Goal: Book appointment/travel/reservation

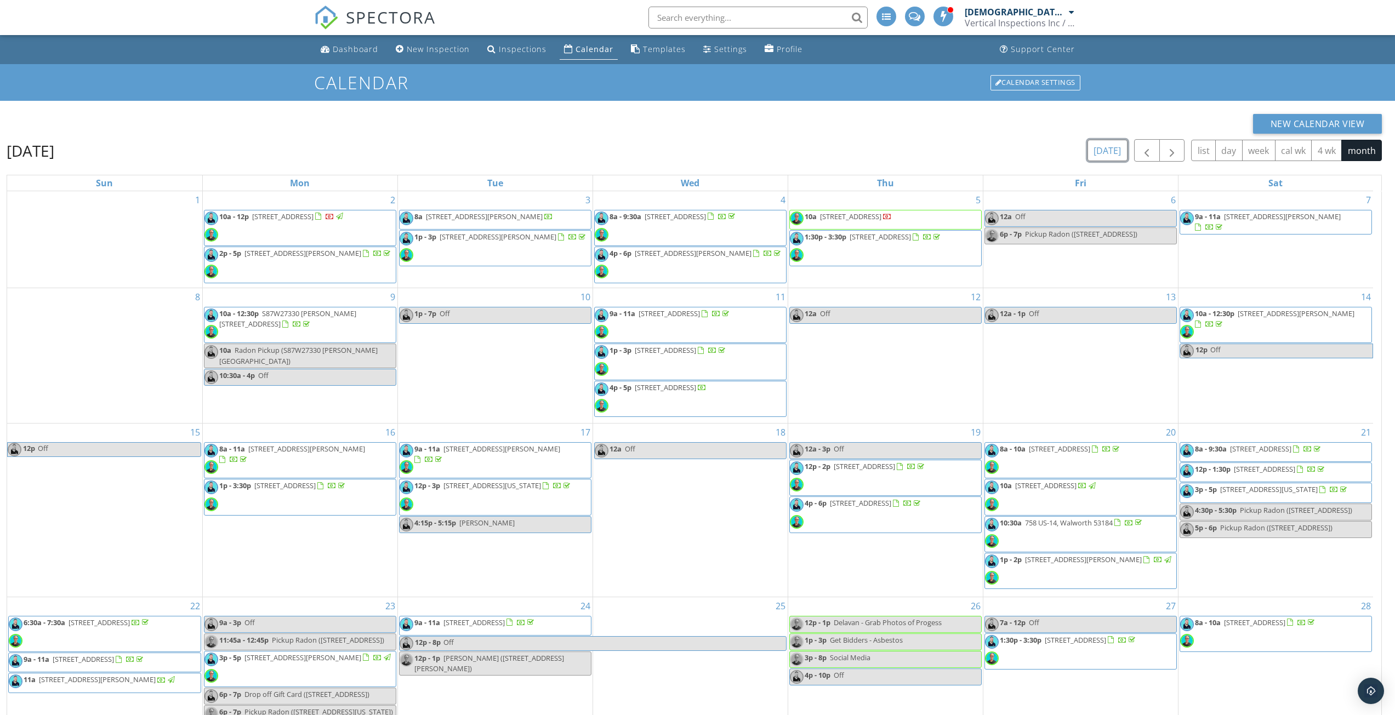
click at [1110, 151] on button "[DATE]" at bounding box center [1108, 150] width 40 height 21
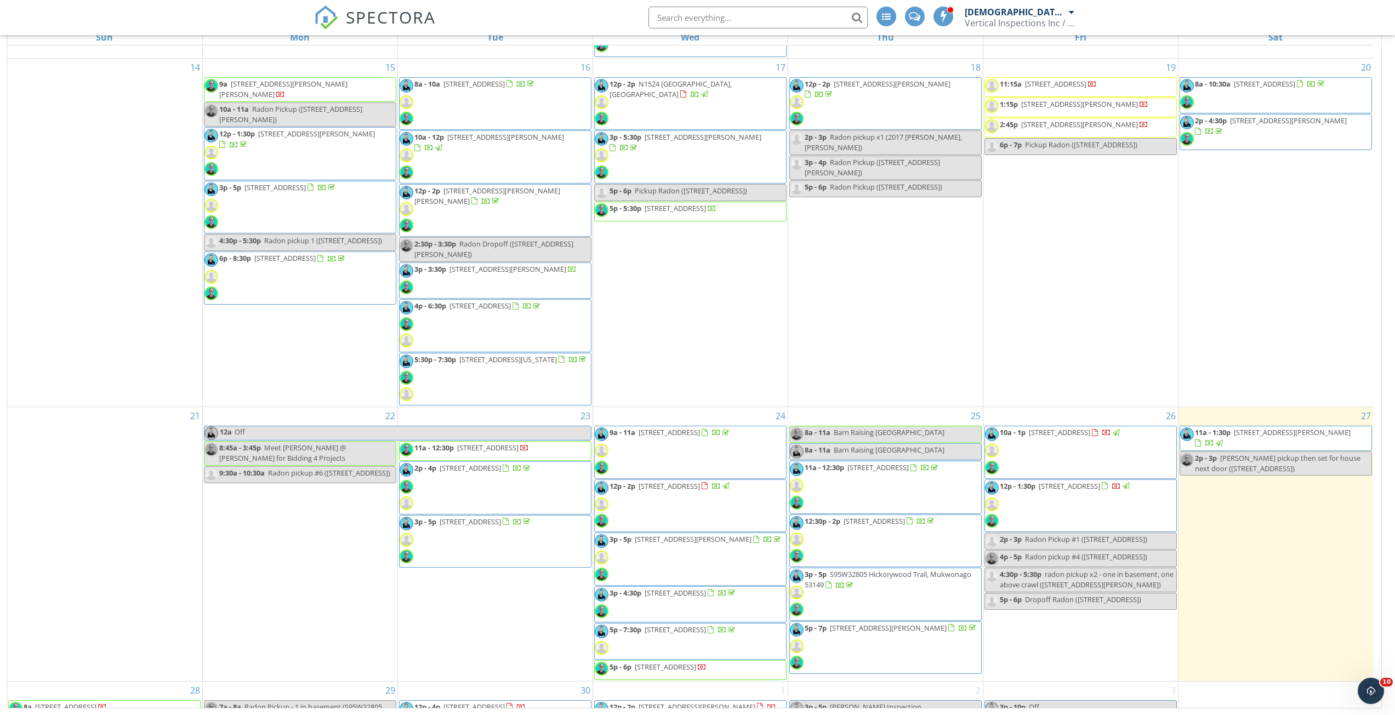
scroll to position [558, 0]
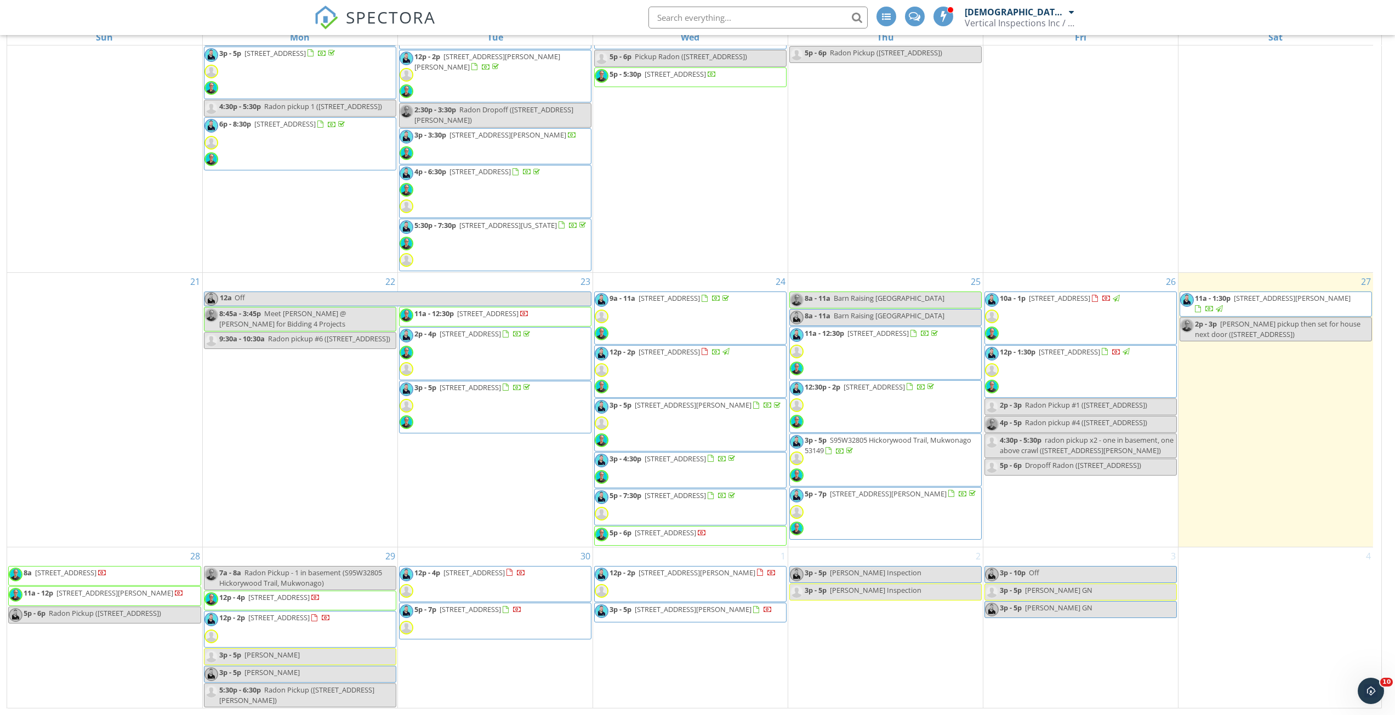
click at [360, 555] on div "29 7a - 8a Radon Pickup - 1 in basement (S95W32805 Hickorywood Trail, [GEOGRAPH…" at bounding box center [300, 628] width 195 height 161
click at [299, 526] on link "Event" at bounding box center [299, 527] width 56 height 18
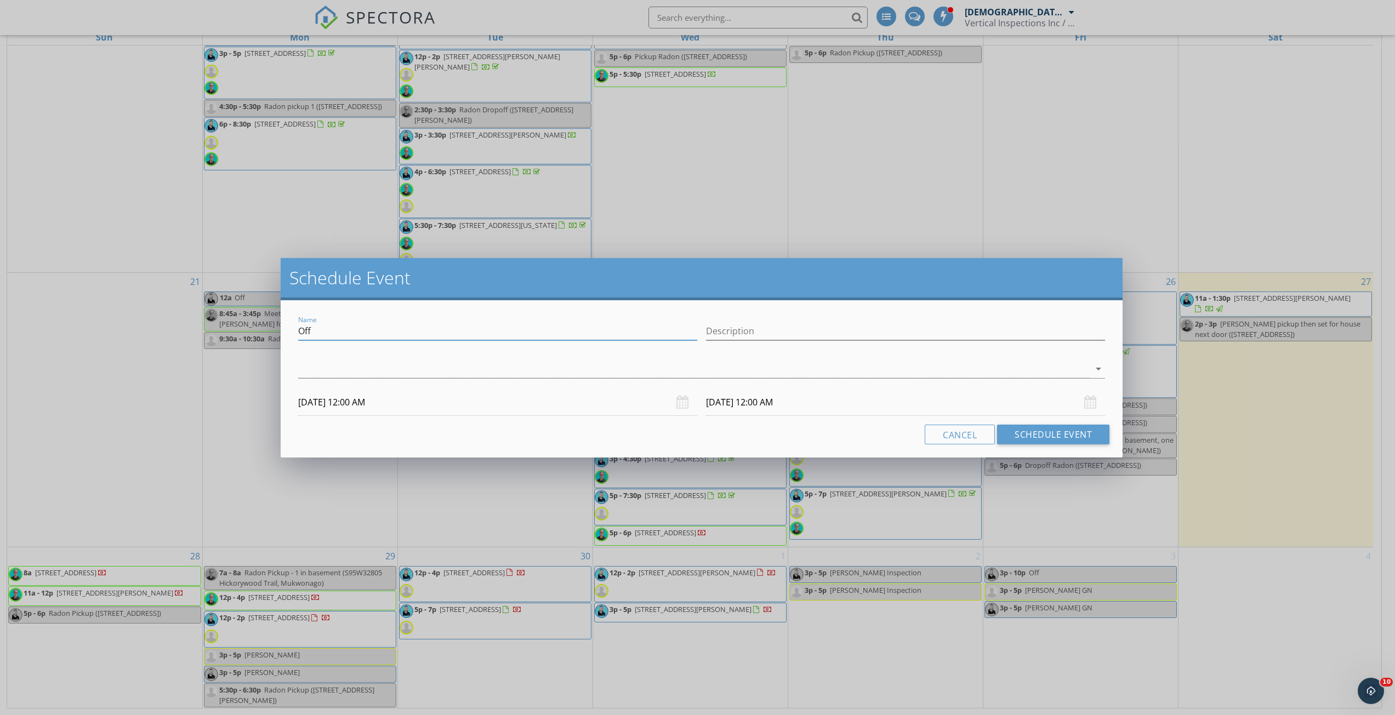
click at [399, 334] on input "Off" at bounding box center [497, 331] width 399 height 18
type input "O"
type input "Radon Drop Off"
click at [784, 331] on input "Description" at bounding box center [905, 331] width 399 height 18
type input "[STREET_ADDRESS][PERSON_NAME][PERSON_NAME]"
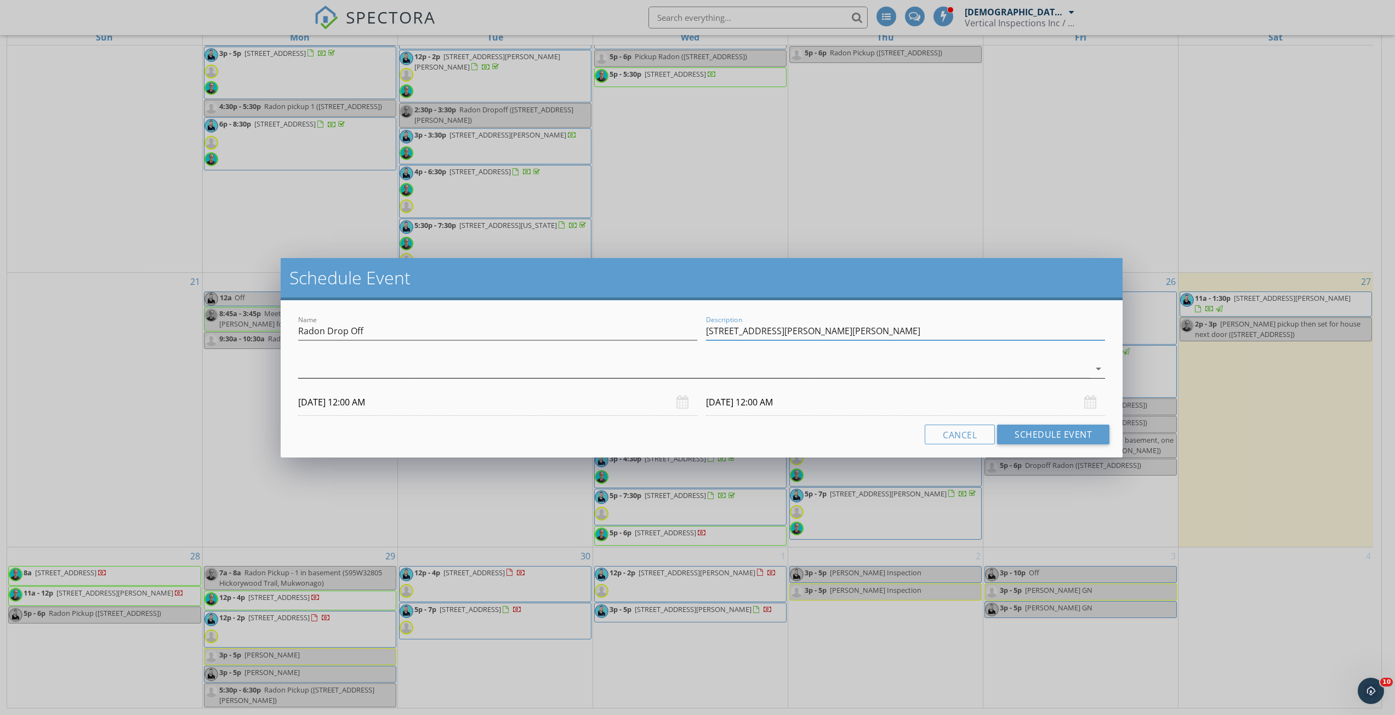
click at [484, 368] on div at bounding box center [694, 369] width 792 height 18
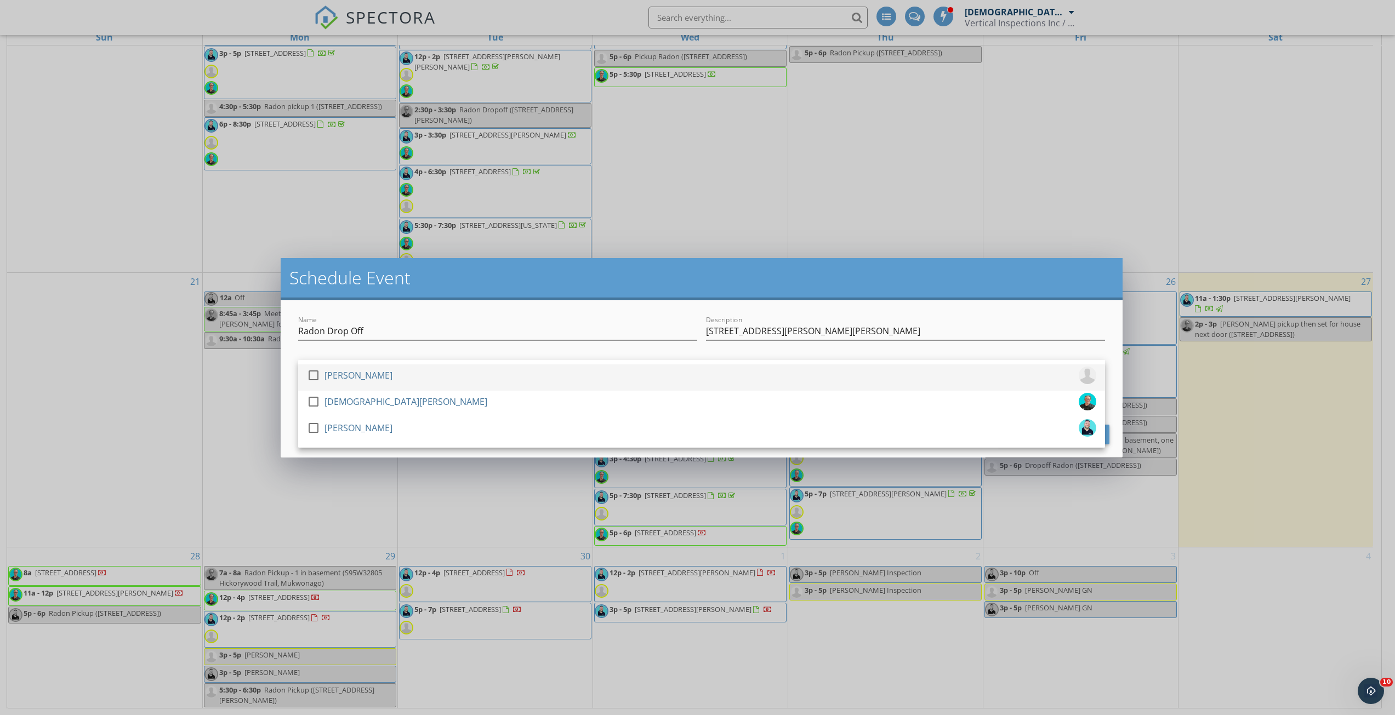
click at [459, 378] on div "check_box_outline_blank [PERSON_NAME]" at bounding box center [701, 378] width 789 height 22
click at [659, 281] on h2 "Schedule Event" at bounding box center [701, 278] width 825 height 22
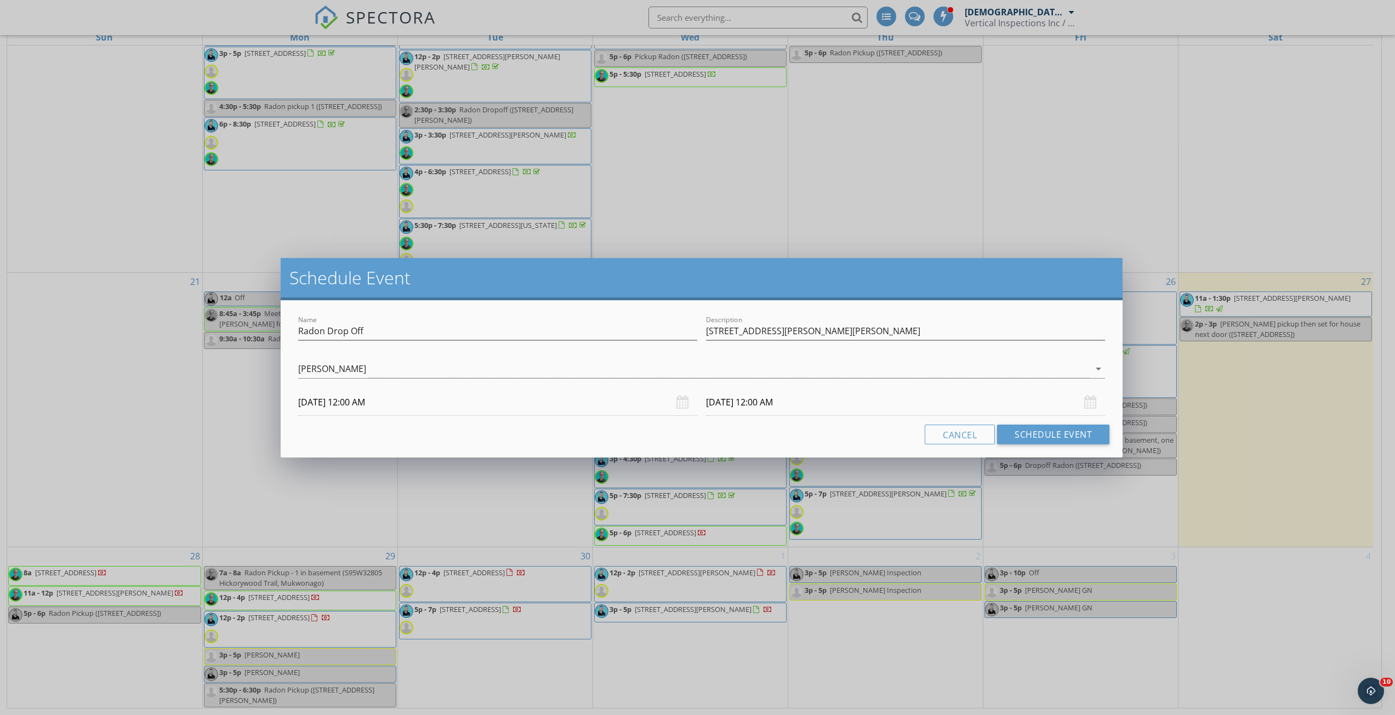
click at [438, 410] on body "SPECTORA [DEMOGRAPHIC_DATA][PERSON_NAME] Vertical Inspections Inc / Vertical Mi…" at bounding box center [697, 284] width 1395 height 861
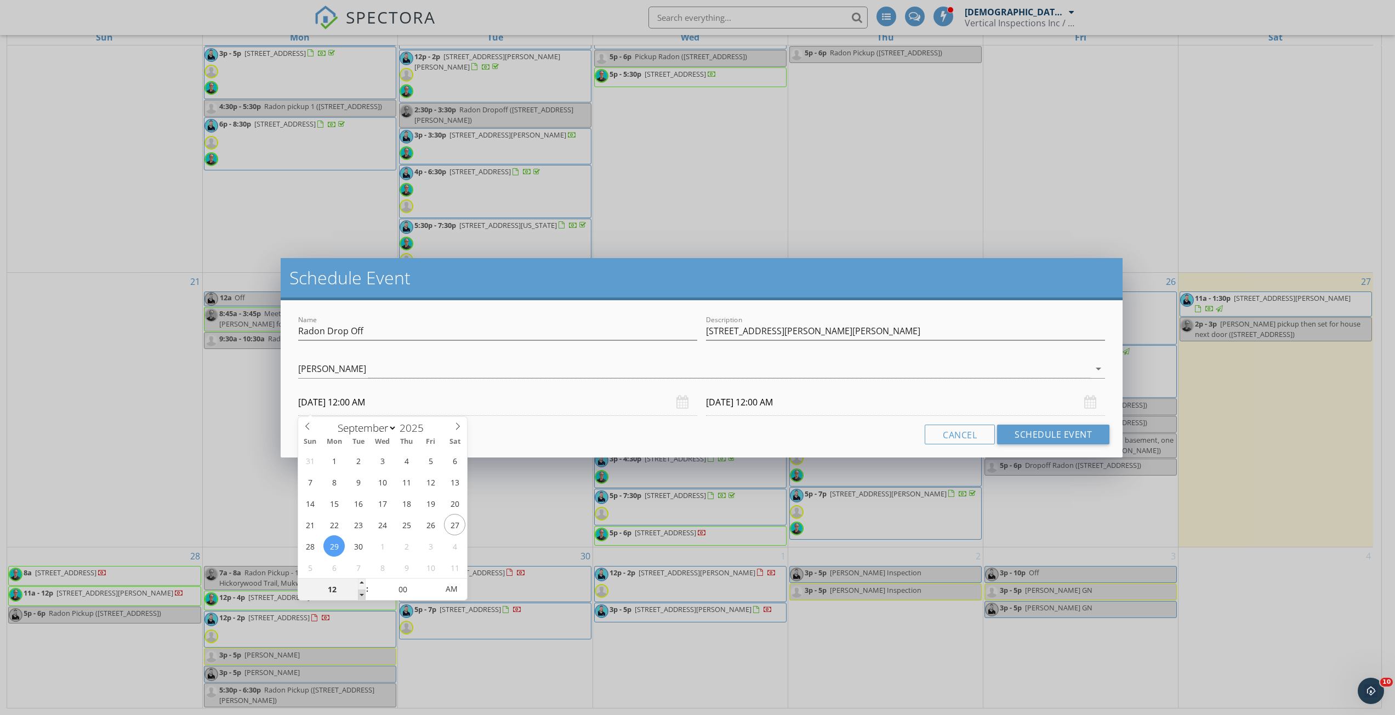
type input "11"
type input "[DATE] 11:00 PM"
click at [361, 596] on span at bounding box center [362, 595] width 8 height 11
type input "[DATE] 11:00 PM"
click at [582, 428] on div "Cancel Schedule Event" at bounding box center [702, 435] width 816 height 20
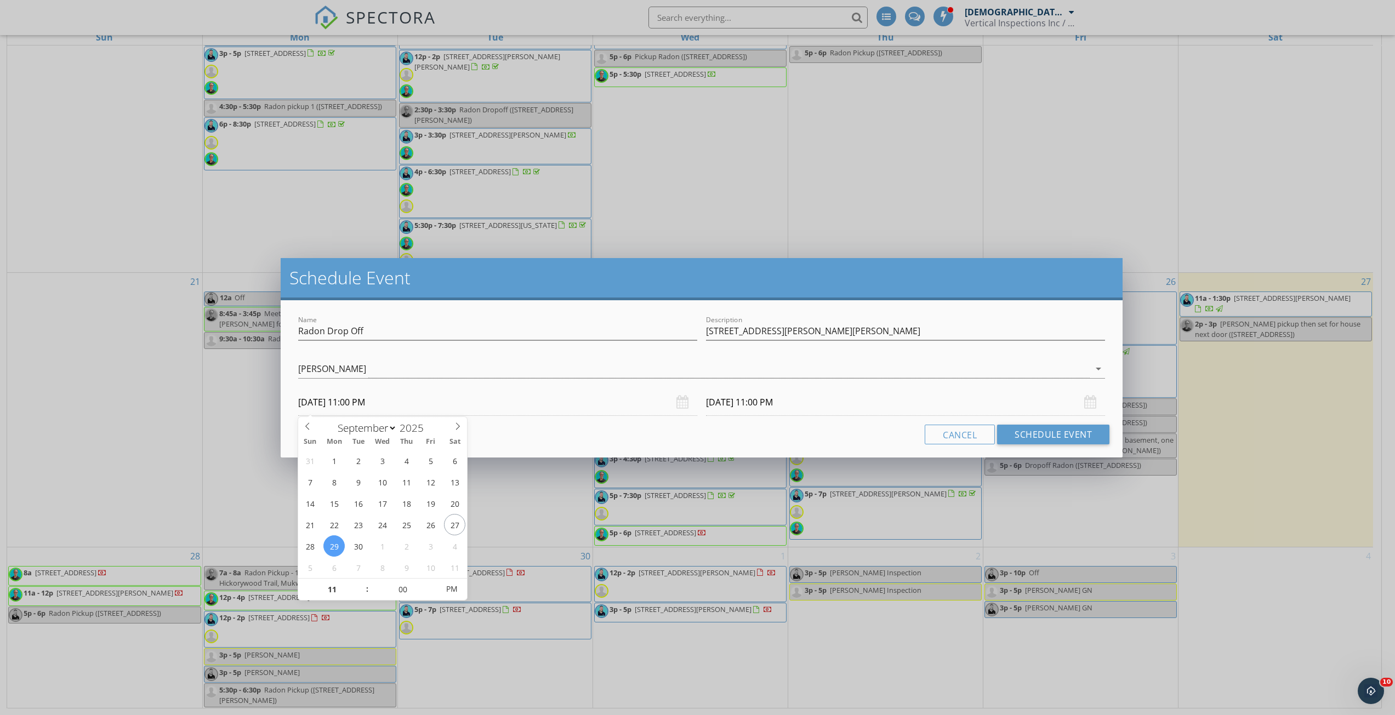
click at [531, 397] on input "[DATE] 11:00 PM" at bounding box center [497, 402] width 399 height 27
type input "10"
type input "[DATE] 10:00 PM"
click at [364, 594] on span at bounding box center [362, 595] width 8 height 11
type input "[DATE] 10:00 PM"
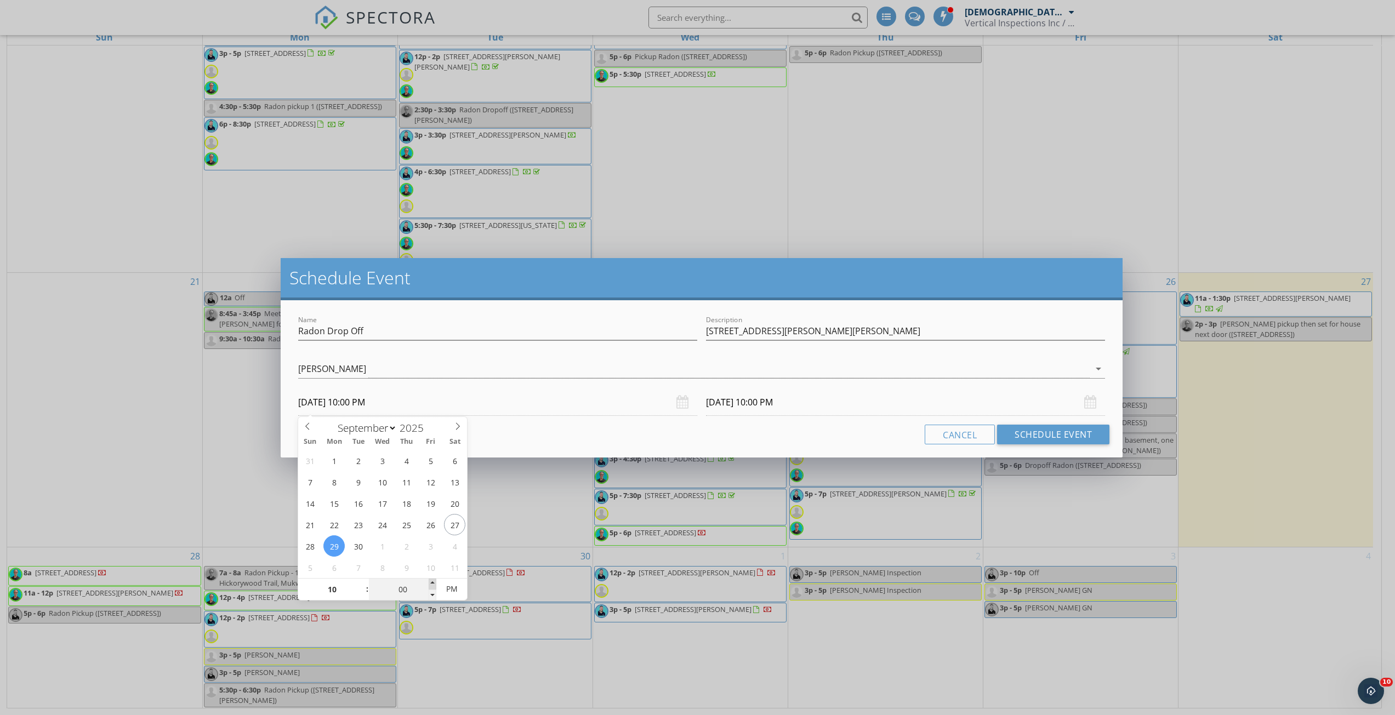
type input "05"
type input "[DATE] 10:05 PM"
click at [431, 583] on span at bounding box center [433, 584] width 8 height 11
type input "10"
type input "[DATE] 10:10 PM"
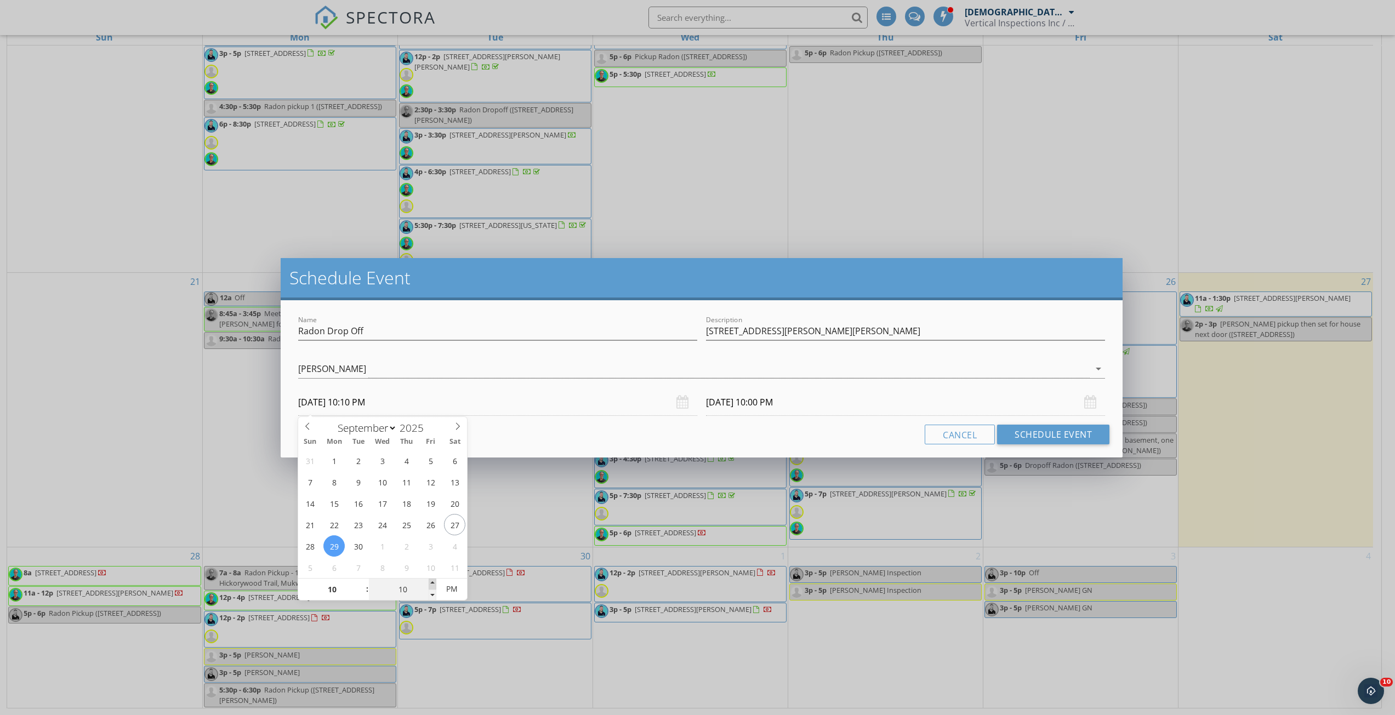
click at [431, 583] on span at bounding box center [433, 584] width 8 height 11
type input "15"
type input "[DATE] 10:15 PM"
click at [431, 583] on span at bounding box center [433, 584] width 8 height 11
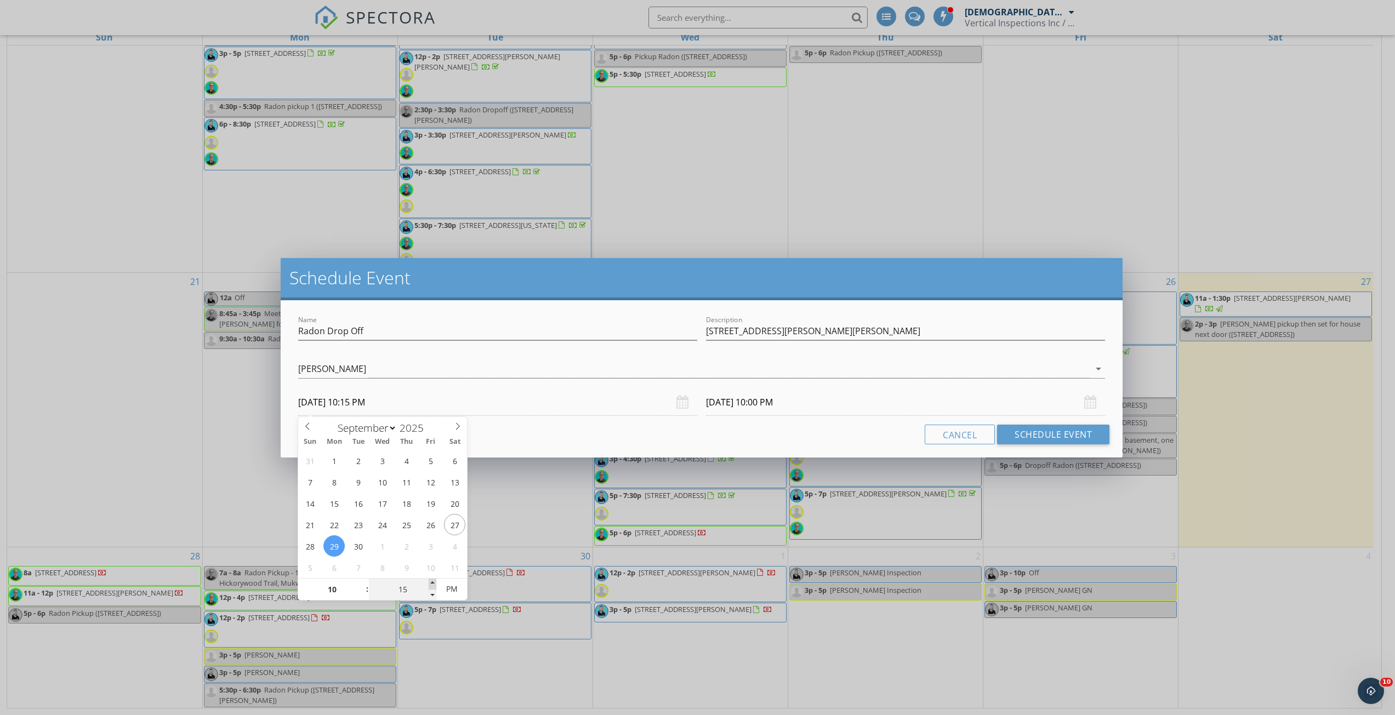
type input "25"
type input "[DATE] 10:25 PM"
click at [431, 583] on span at bounding box center [433, 584] width 8 height 11
type input "30"
type input "[DATE] 10:30 PM"
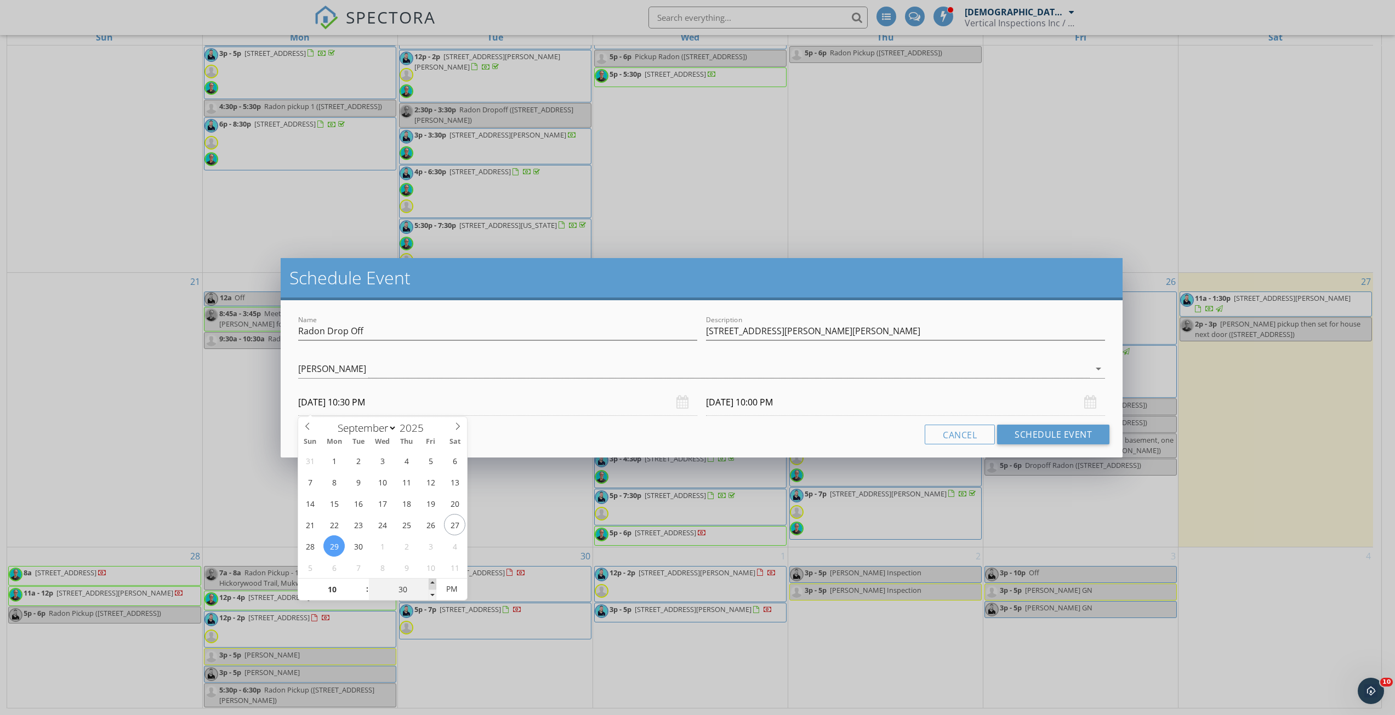
click at [431, 583] on span at bounding box center [433, 584] width 8 height 11
type input "35"
type input "[DATE] 10:35 PM"
click at [431, 583] on span at bounding box center [433, 584] width 8 height 11
type input "35"
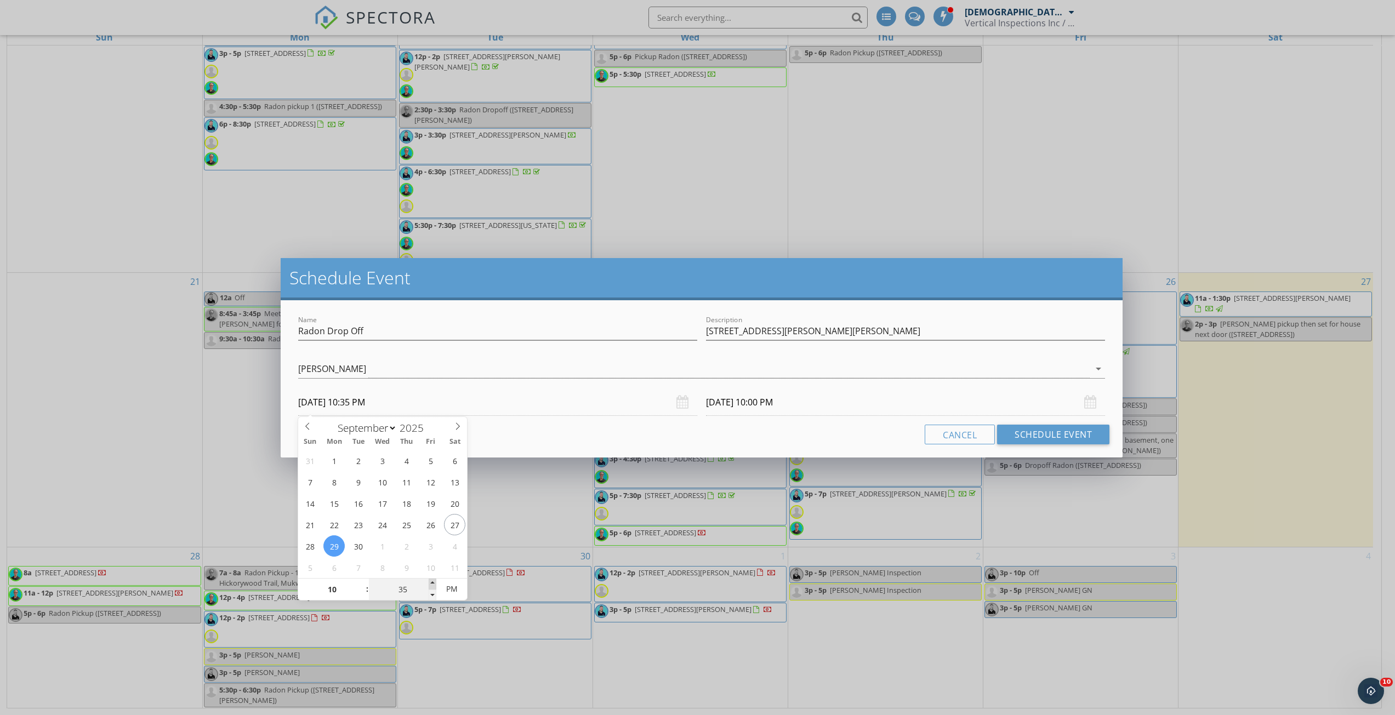
type input "[DATE] 10:35 PM"
type input "30"
type input "[DATE] 10:30 PM"
drag, startPoint x: 431, startPoint y: 594, endPoint x: 479, endPoint y: 534, distance: 76.9
click at [430, 594] on span at bounding box center [433, 595] width 8 height 11
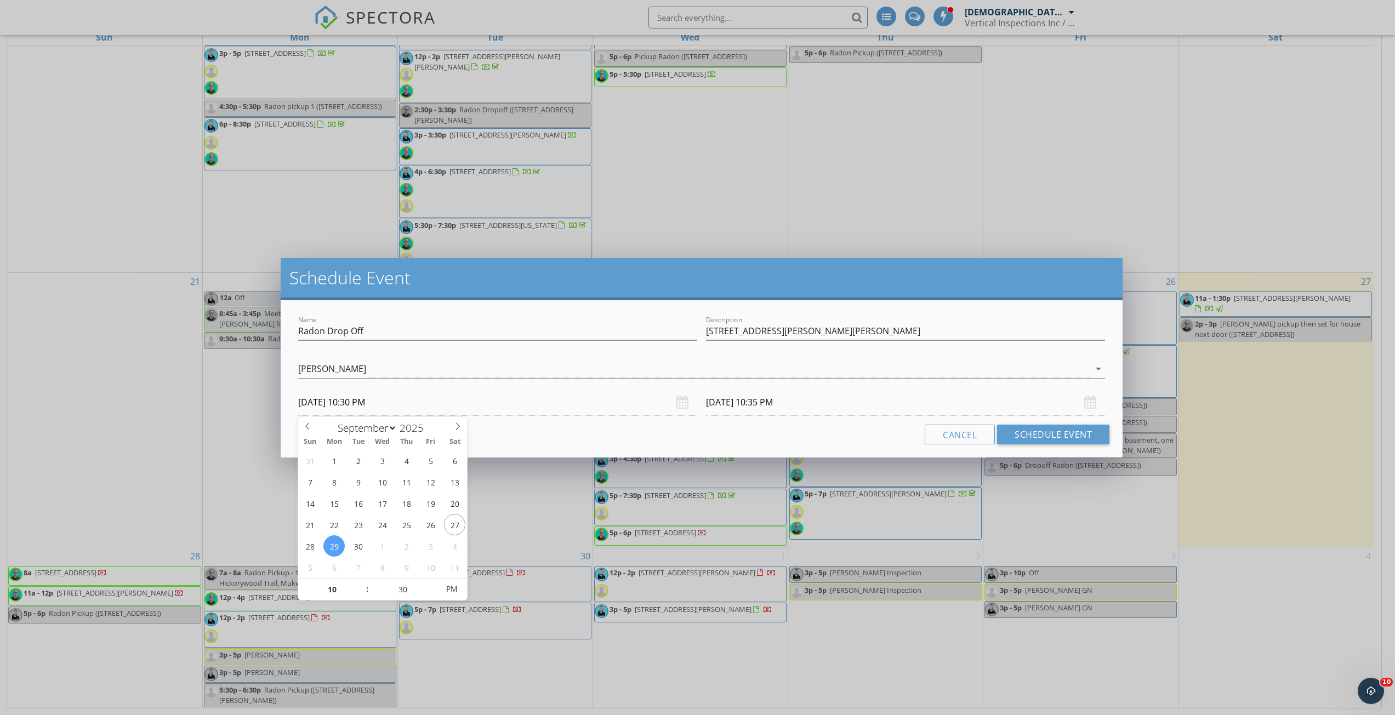
type input "30"
type input "[DATE] 10:30 PM"
click at [565, 440] on div "Cancel Schedule Event" at bounding box center [702, 435] width 816 height 20
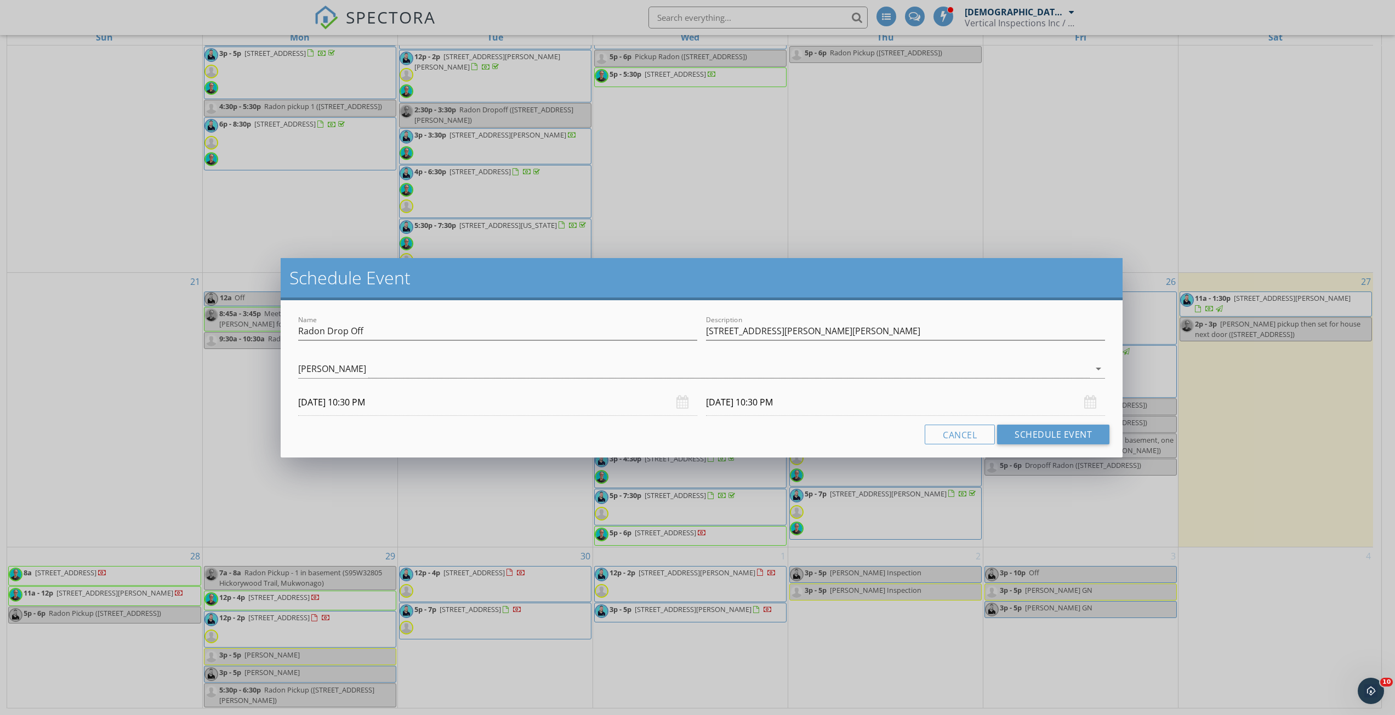
click at [826, 400] on input "[DATE] 10:30 PM" at bounding box center [905, 402] width 399 height 27
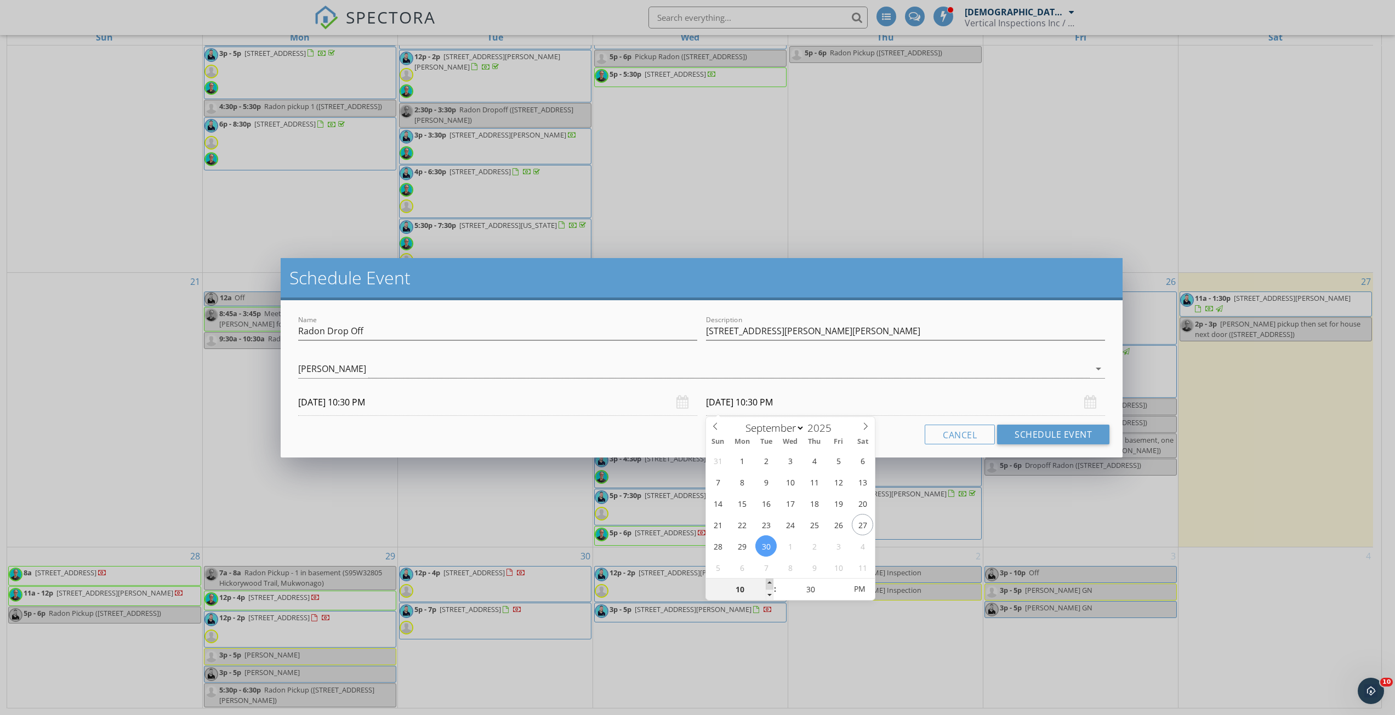
type input "11"
type input "[DATE] 11:30 PM"
click at [770, 583] on span at bounding box center [770, 584] width 8 height 11
click at [680, 441] on div "Cancel Schedule Event" at bounding box center [702, 435] width 816 height 20
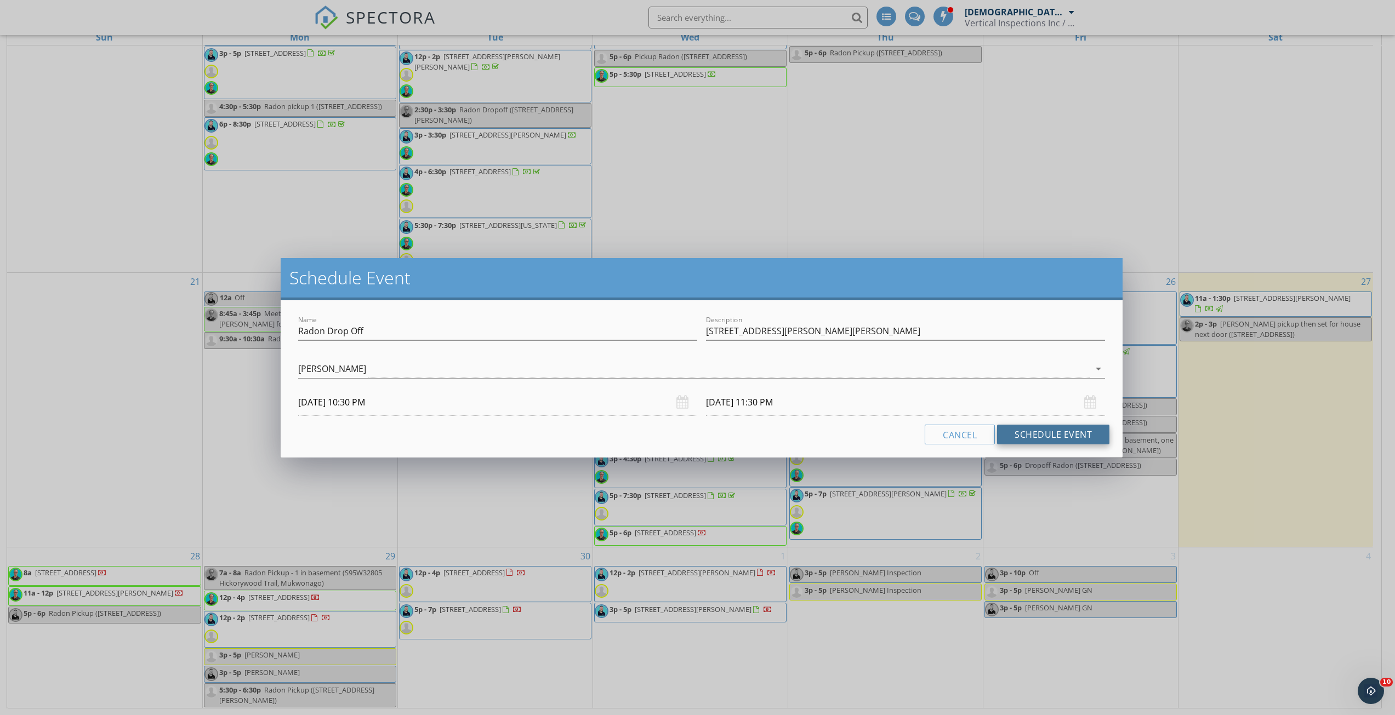
click at [1033, 436] on button "Schedule Event" at bounding box center [1053, 435] width 112 height 20
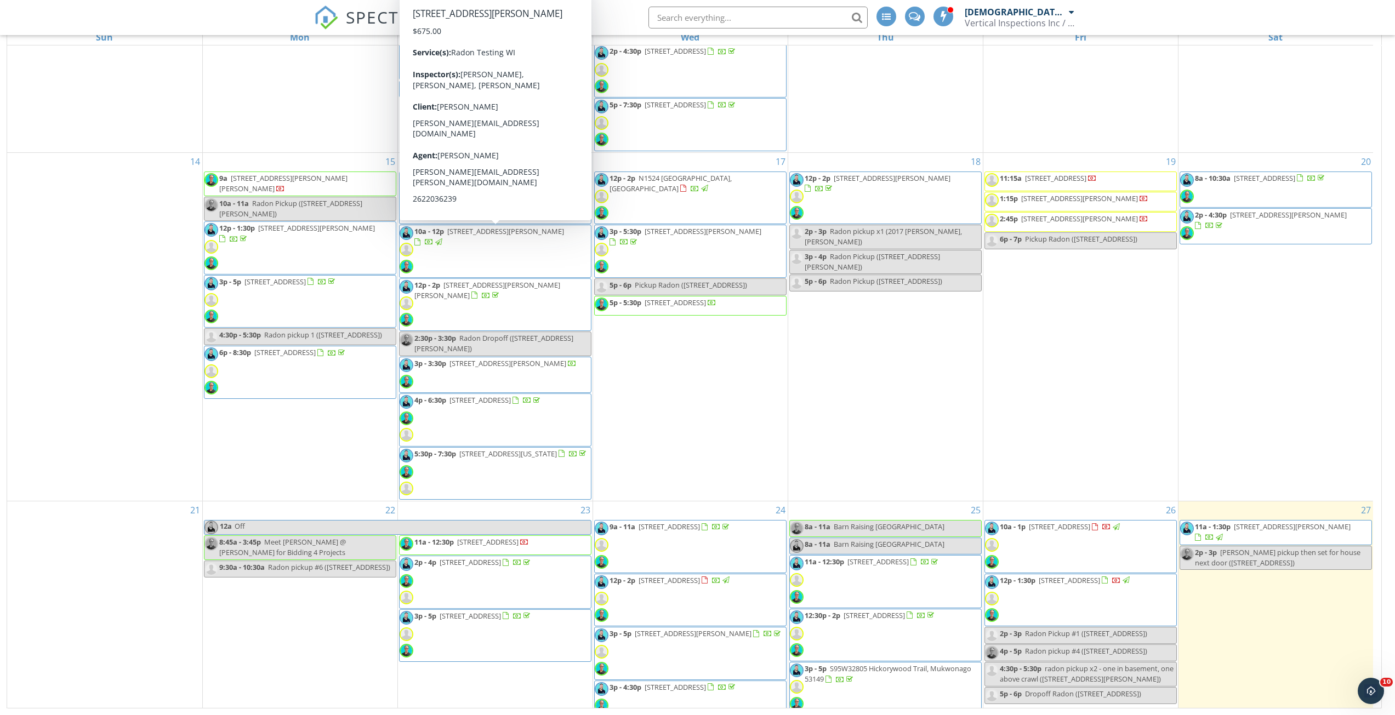
scroll to position [573, 0]
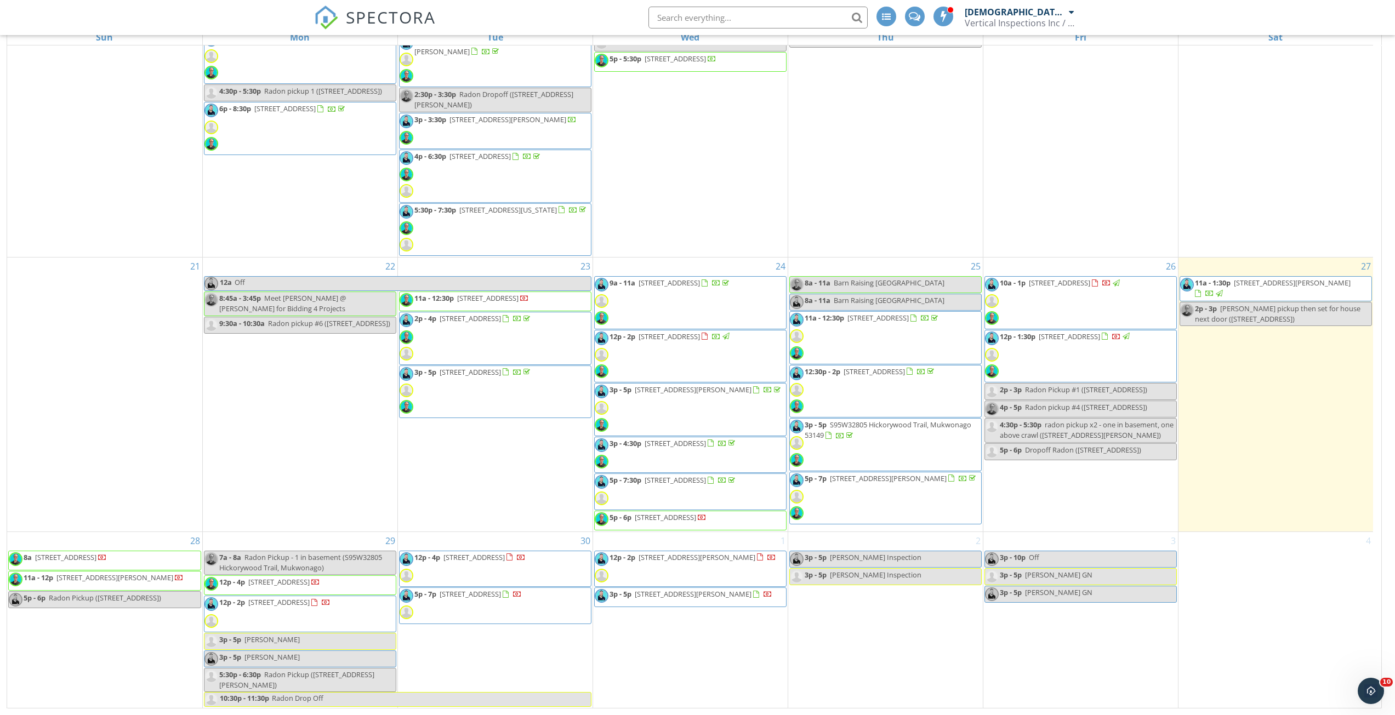
select select "8"
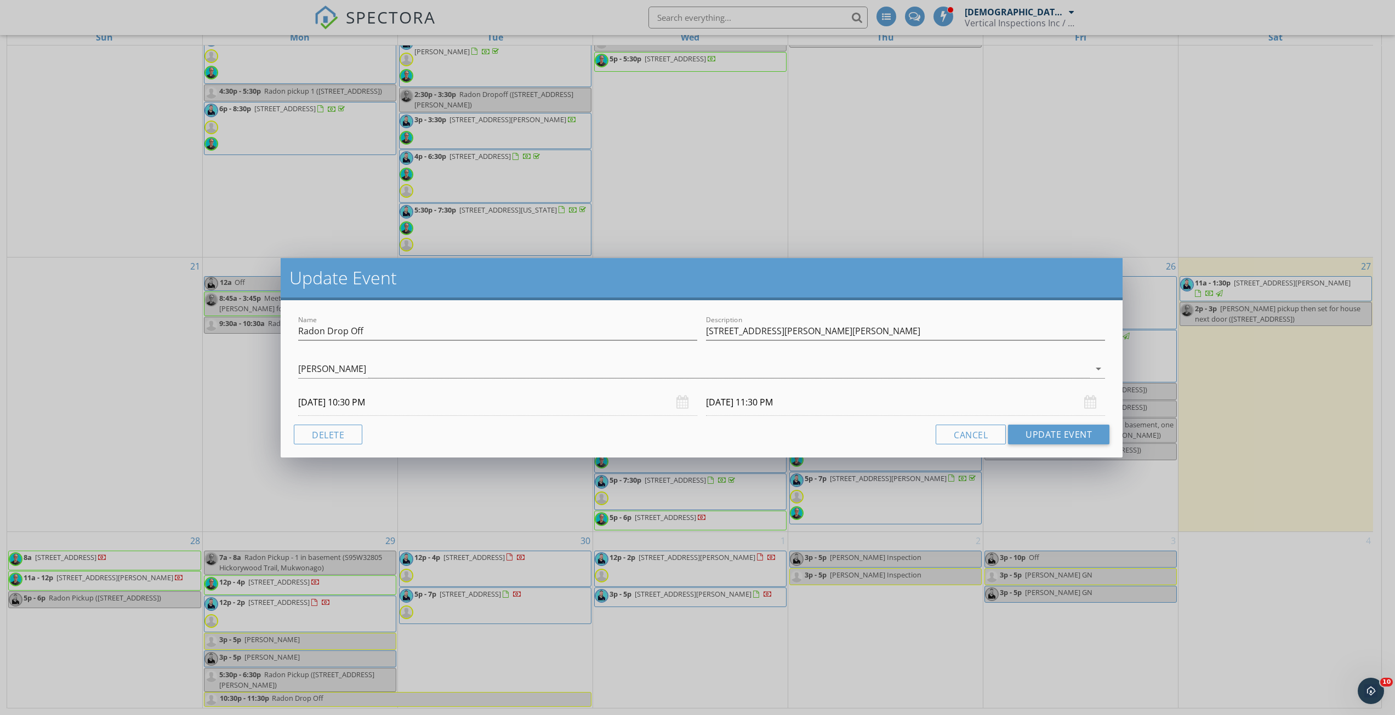
click at [676, 405] on div "[DATE] 10:30 PM" at bounding box center [497, 402] width 399 height 27
click at [681, 403] on div "[DATE] 10:30 PM" at bounding box center [497, 402] width 399 height 27
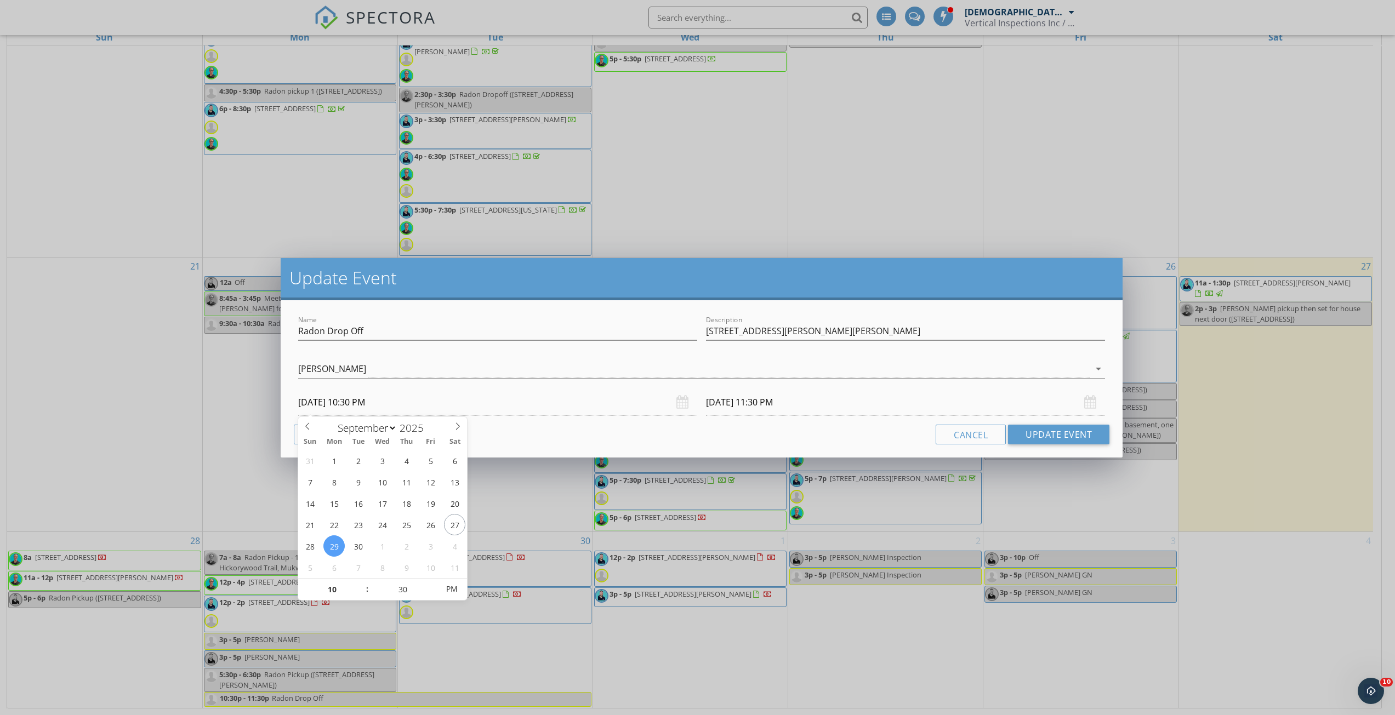
click at [633, 407] on input "[DATE] 10:30 PM" at bounding box center [497, 402] width 399 height 27
type input "[DATE] 10:30 AM"
type input "[DATE] 11:30 AM"
click at [459, 589] on span "PM" at bounding box center [451, 589] width 30 height 22
click at [881, 431] on div "Cancel Update Event" at bounding box center [702, 435] width 816 height 20
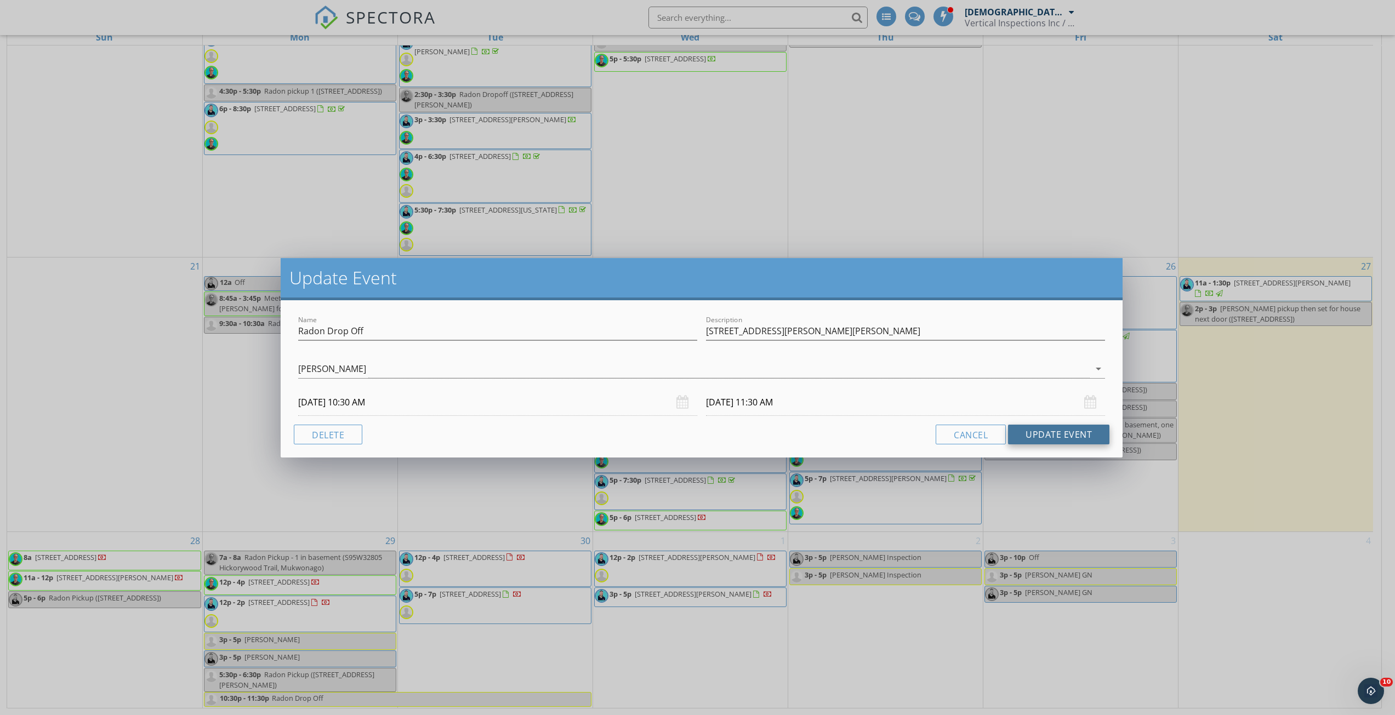
click at [1036, 437] on button "Update Event" at bounding box center [1058, 435] width 101 height 20
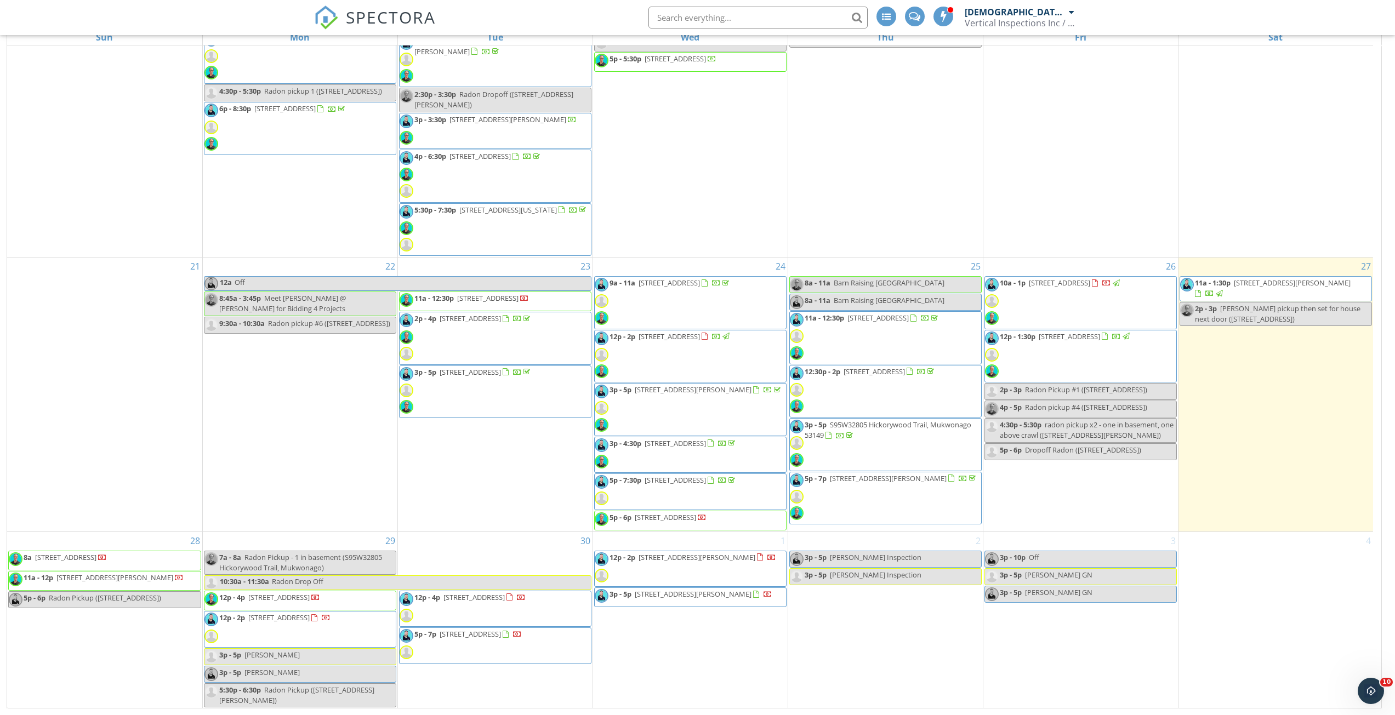
click at [346, 581] on span "Radon Drop Off" at bounding box center [431, 583] width 320 height 14
select select "8"
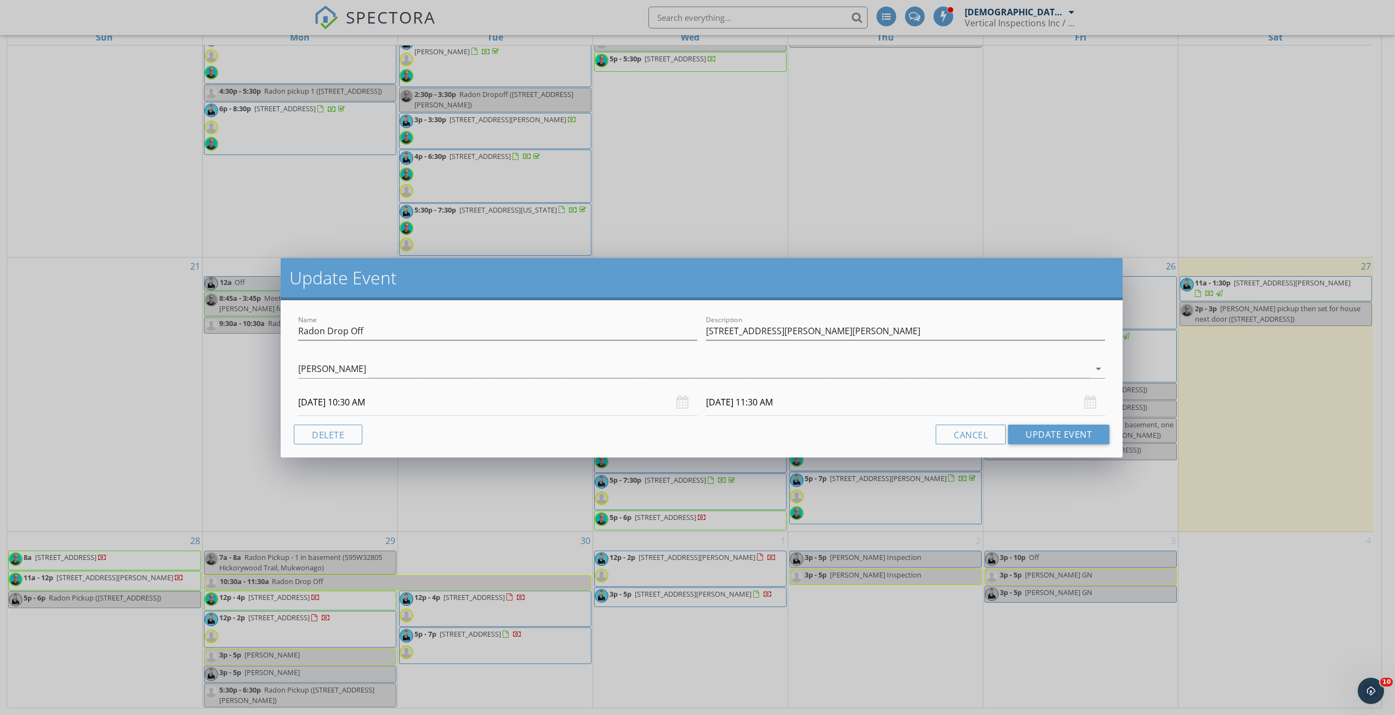
click at [760, 396] on input "[DATE] 11:30 AM" at bounding box center [905, 402] width 399 height 27
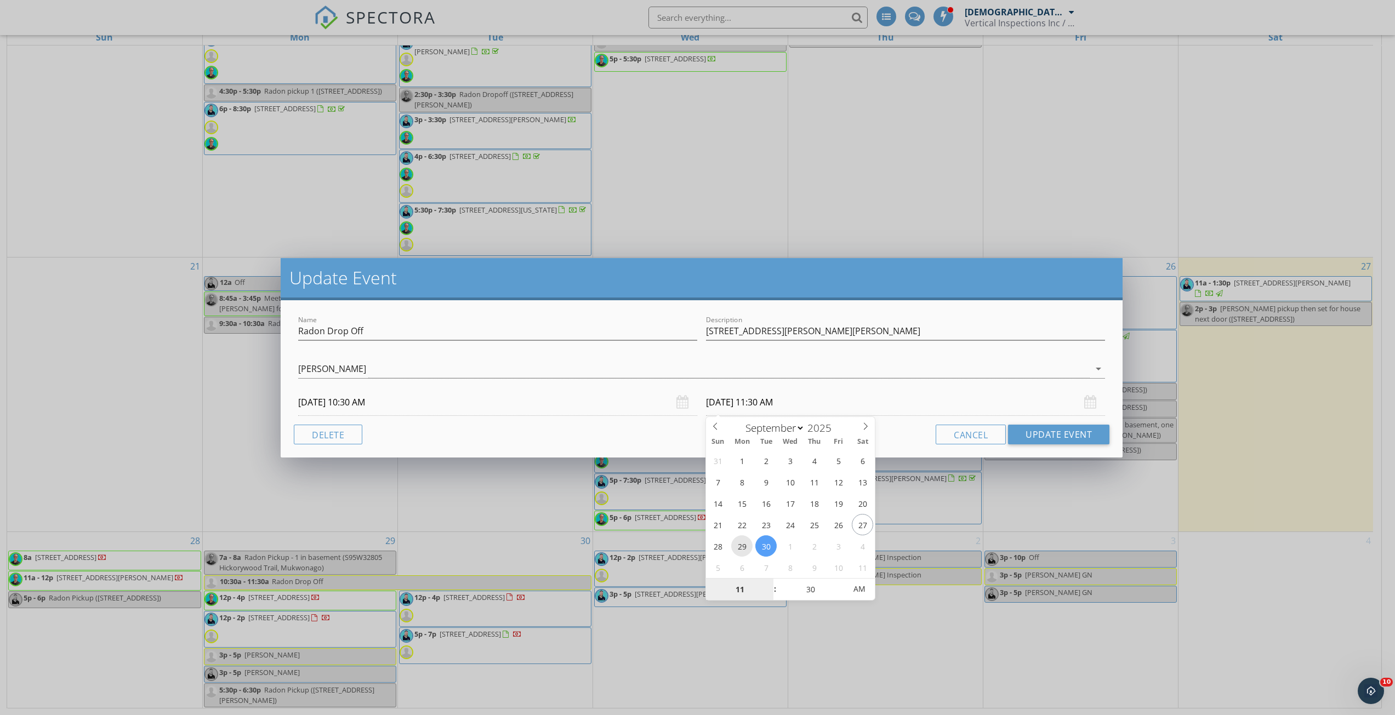
type input "[DATE] 11:30 AM"
drag, startPoint x: 920, startPoint y: 440, endPoint x: 1031, endPoint y: 435, distance: 110.9
click at [921, 440] on div "Cancel Update Event" at bounding box center [702, 435] width 816 height 20
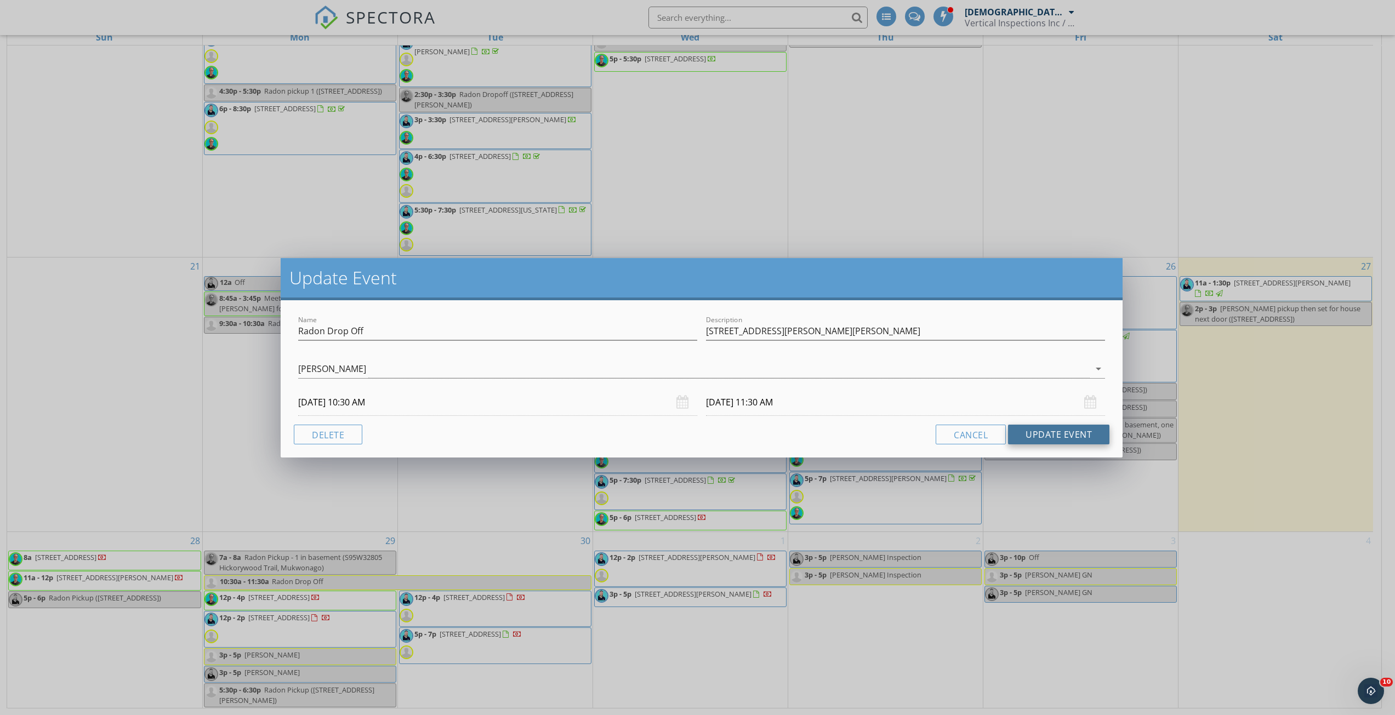
click at [1049, 430] on button "Update Event" at bounding box center [1058, 435] width 101 height 20
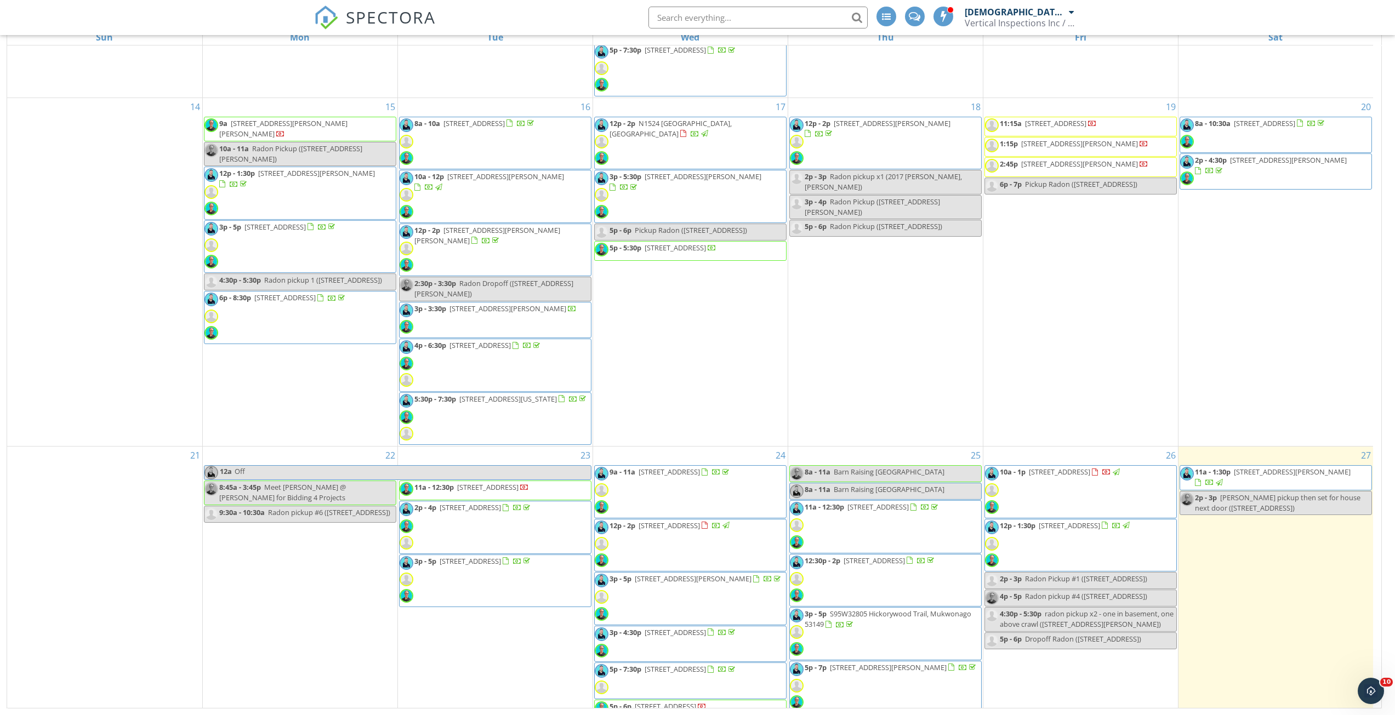
scroll to position [575, 0]
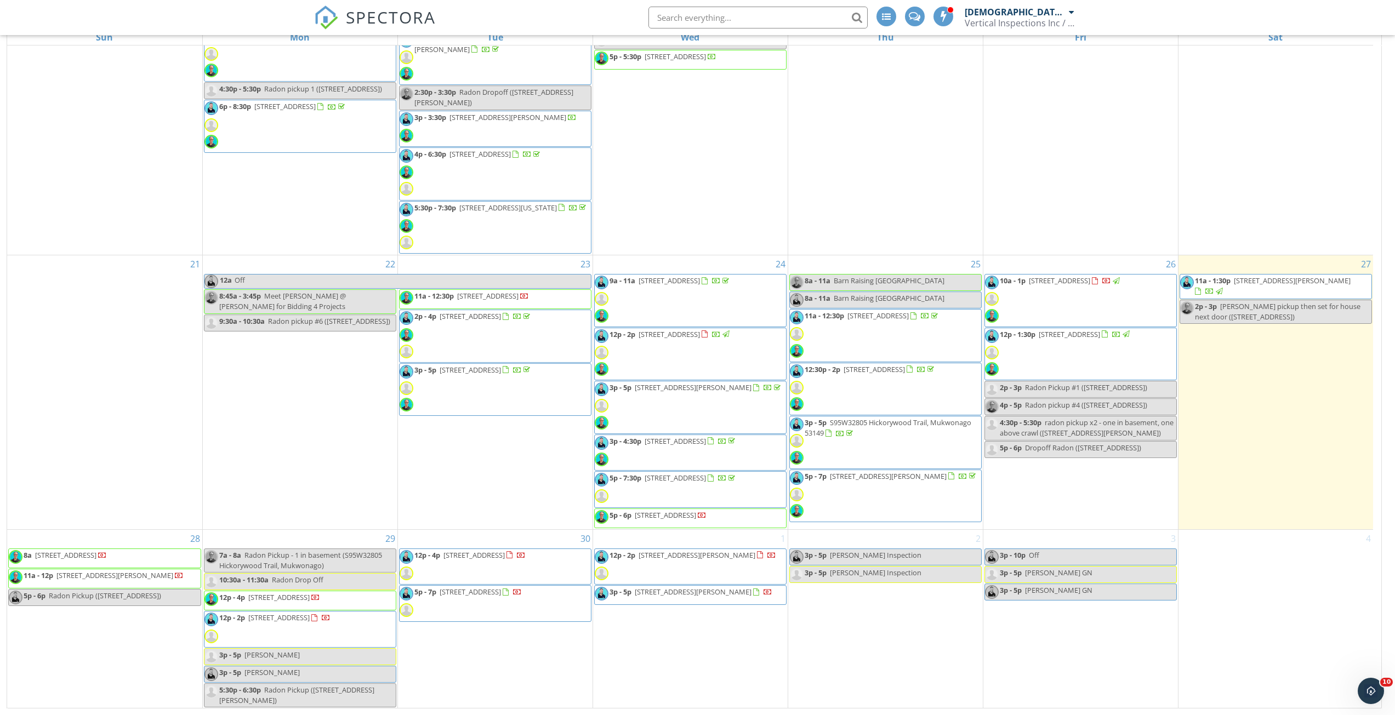
click at [364, 540] on div "29 7a - 8a Radon Pickup - 1 in basement (S95W32805 Hickorywood Trail, [GEOGRAPH…" at bounding box center [300, 619] width 195 height 179
click at [314, 510] on link "Event" at bounding box center [299, 511] width 56 height 18
select select "8"
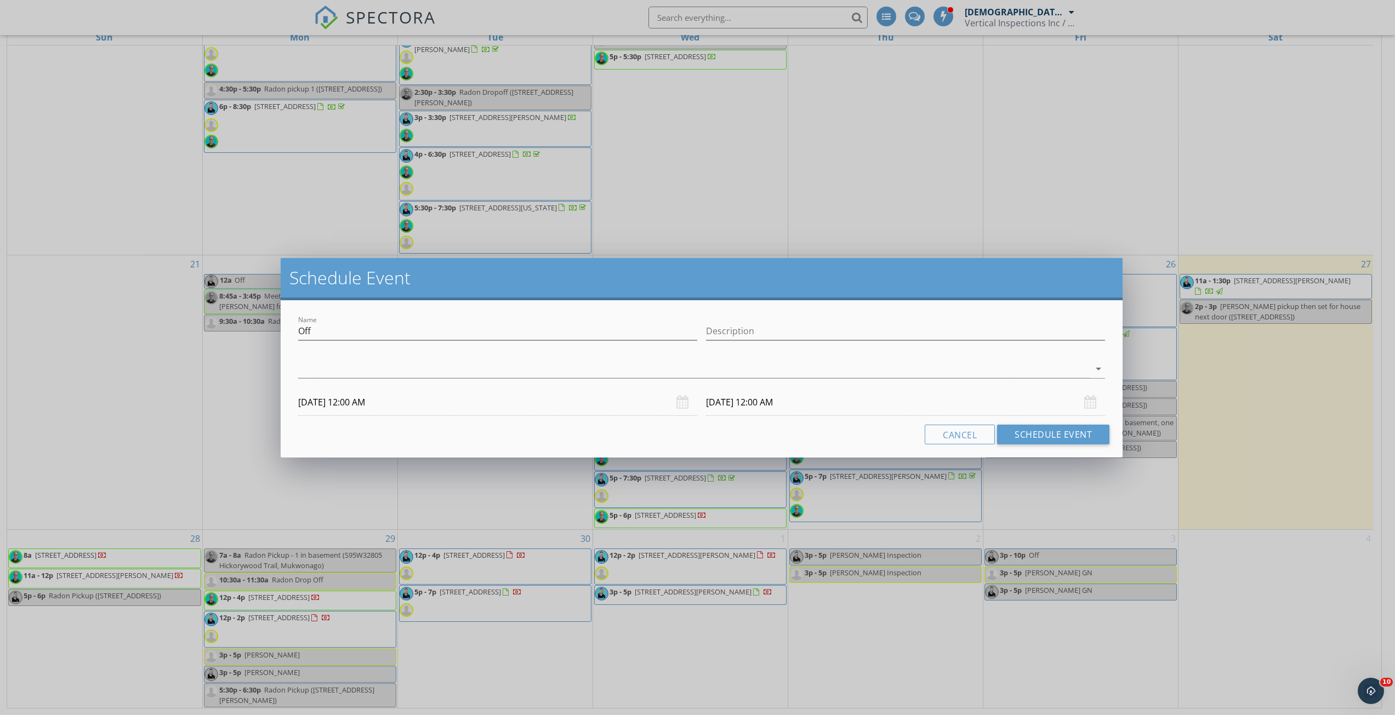
click at [391, 406] on input "[DATE] 12:00 AM" at bounding box center [497, 402] width 399 height 27
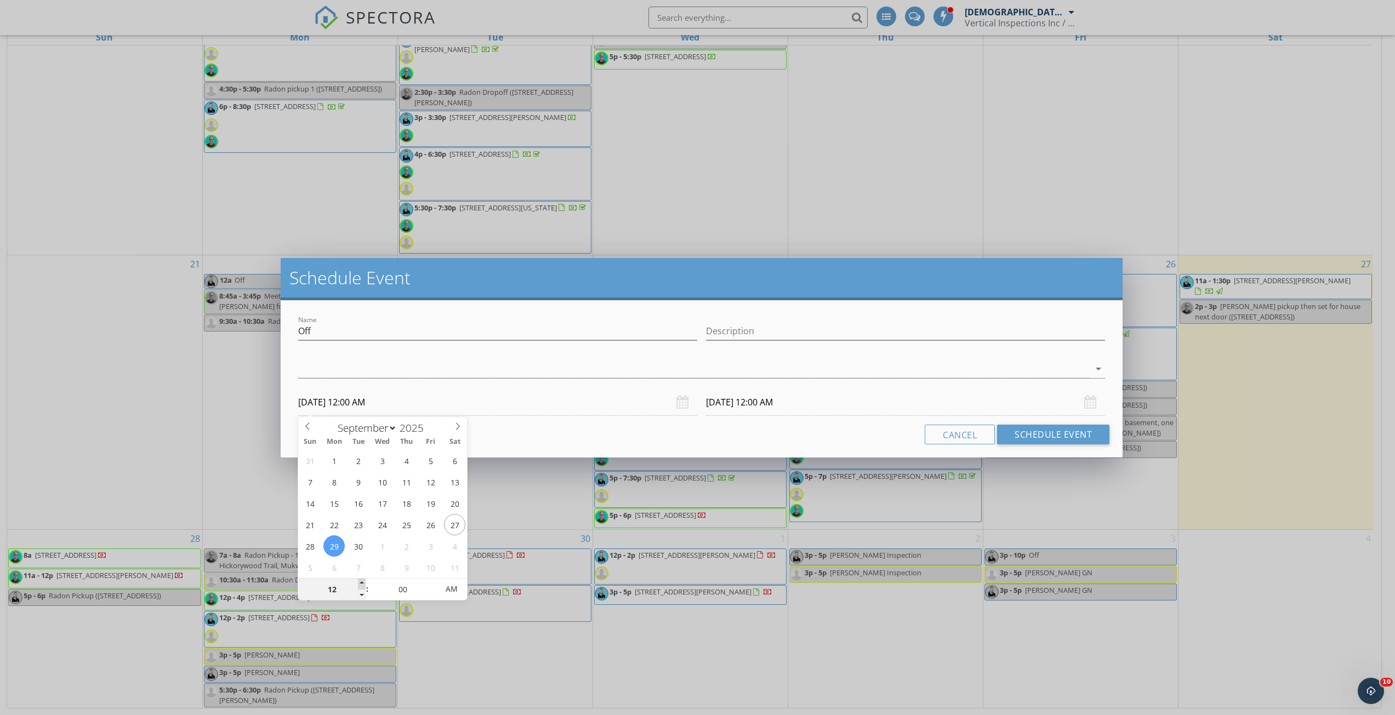
type input "01"
type input "[DATE] 1:00 AM"
click at [361, 581] on span at bounding box center [362, 584] width 8 height 11
type input "[DATE] 1:00 AM"
click at [367, 583] on span ":" at bounding box center [367, 589] width 3 height 22
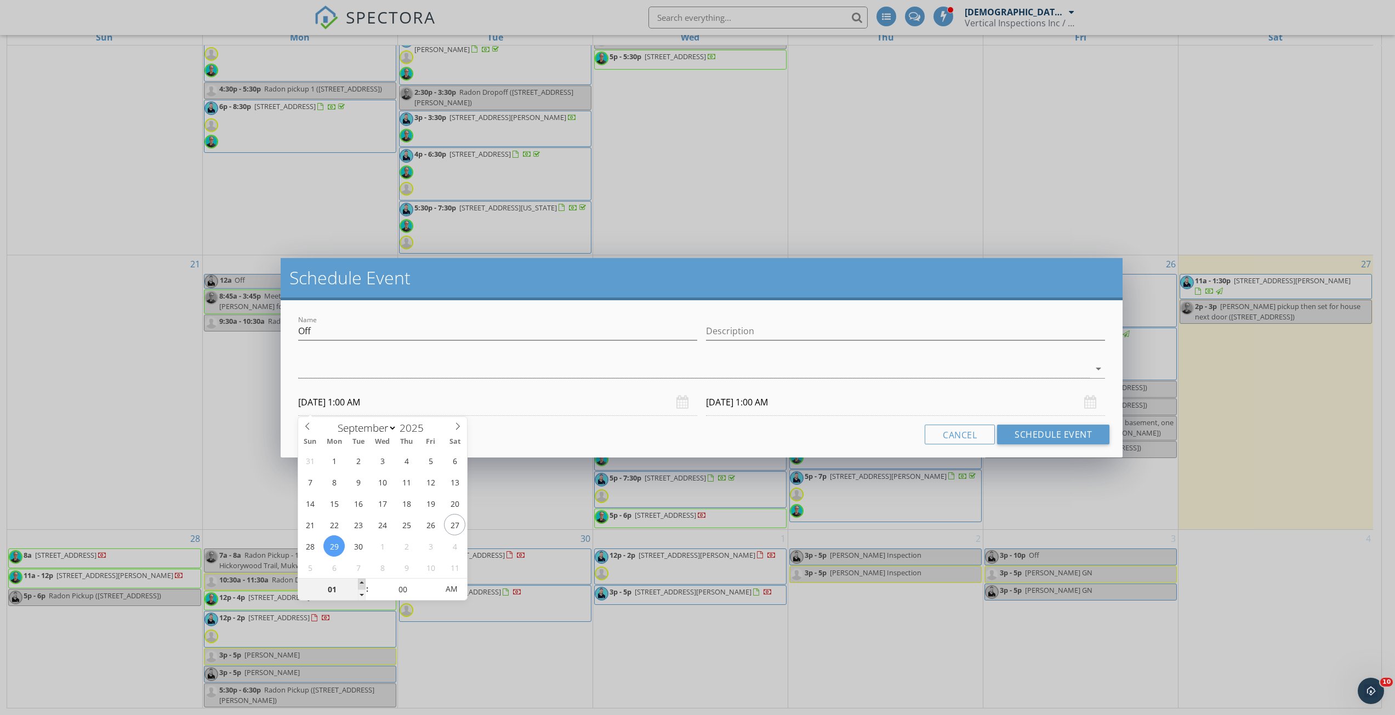
type input "02"
type input "[DATE] 2:00 AM"
click at [362, 584] on span at bounding box center [362, 584] width 8 height 11
type input "03"
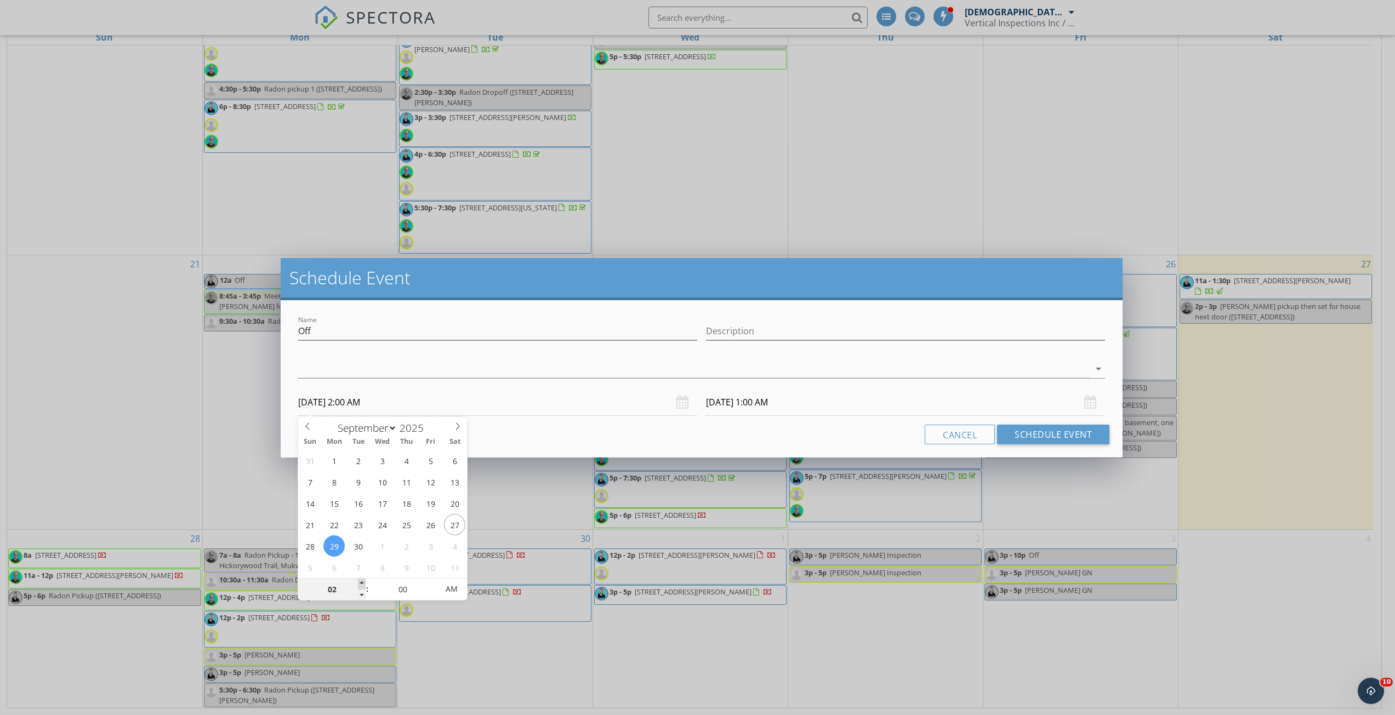
type input "[DATE] 3:00 AM"
type input "04"
type input "[DATE] 4:00 AM"
click at [362, 584] on span at bounding box center [362, 584] width 8 height 11
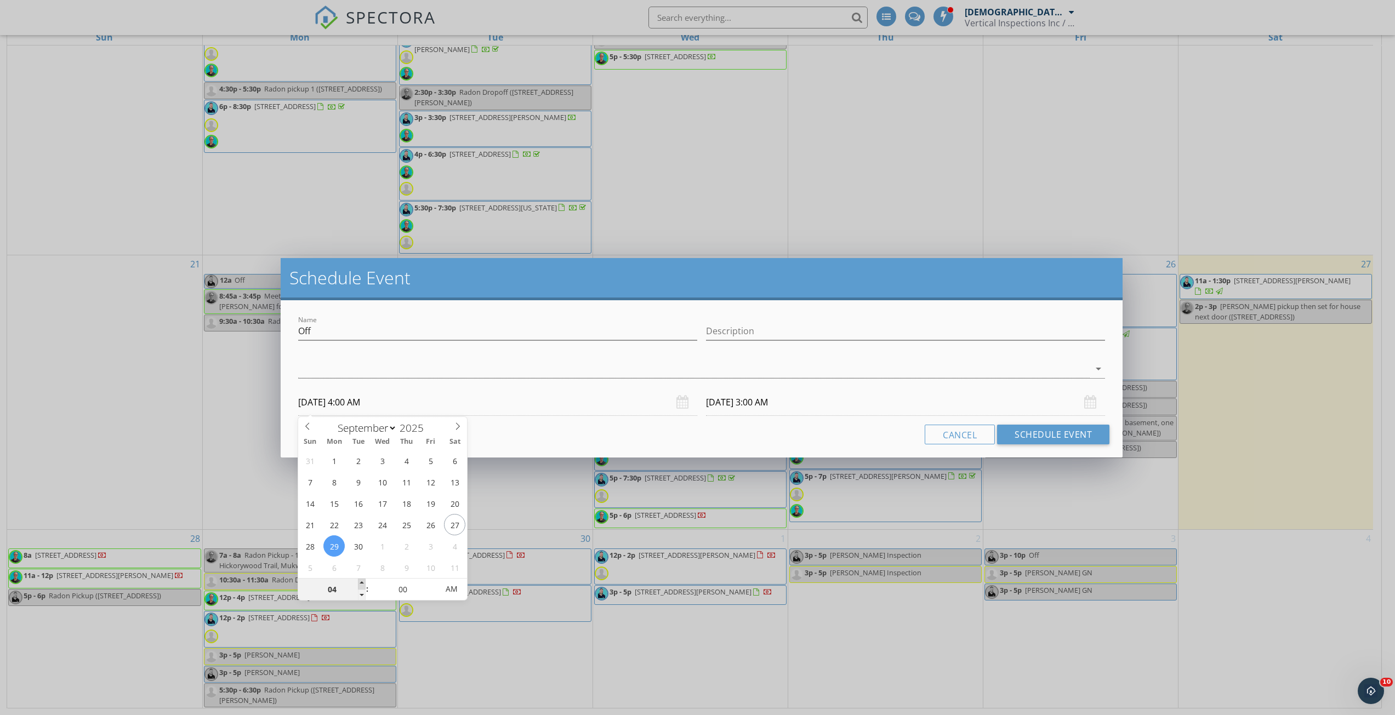
click at [362, 584] on span at bounding box center [362, 584] width 8 height 11
type input "05"
type input "[DATE] 5:00 AM"
click at [362, 584] on span at bounding box center [362, 584] width 8 height 11
type input "06"
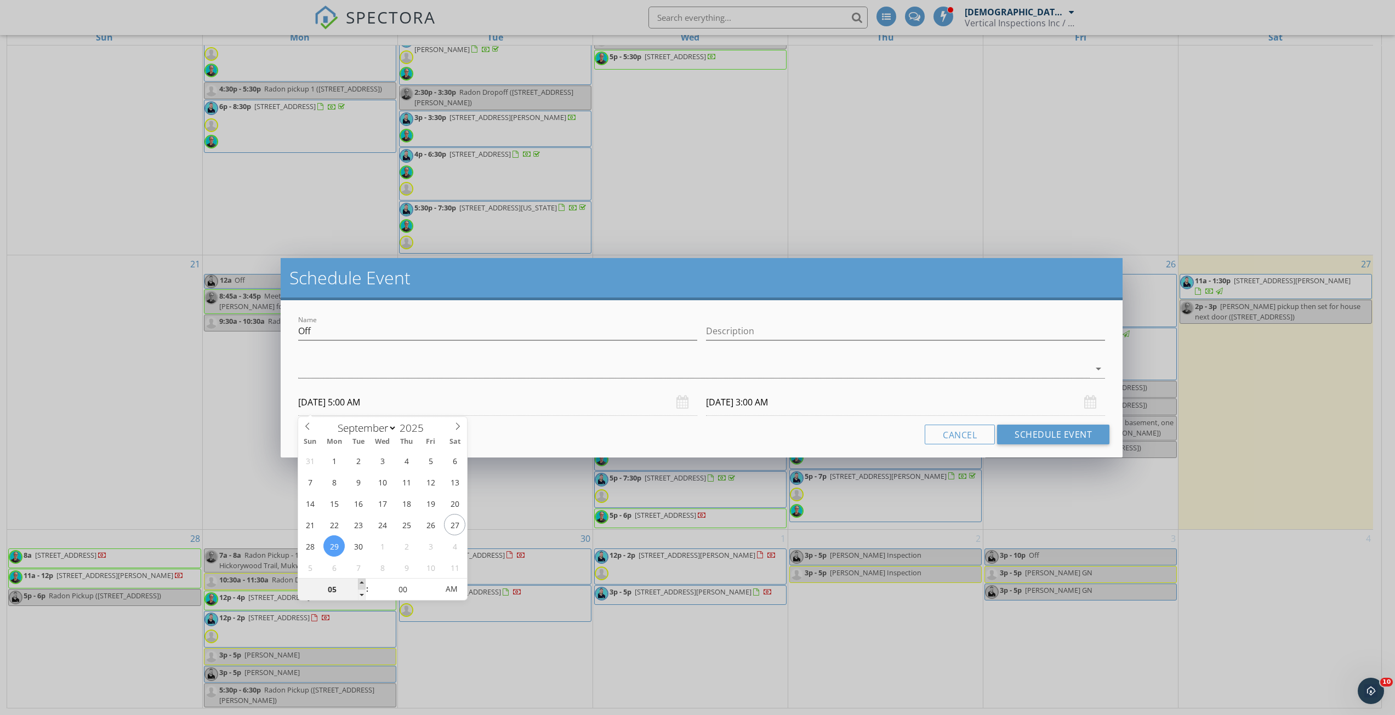
type input "[DATE] 6:00 AM"
type input "07"
type input "[DATE] 7:00 AM"
click at [362, 584] on span at bounding box center [362, 584] width 8 height 11
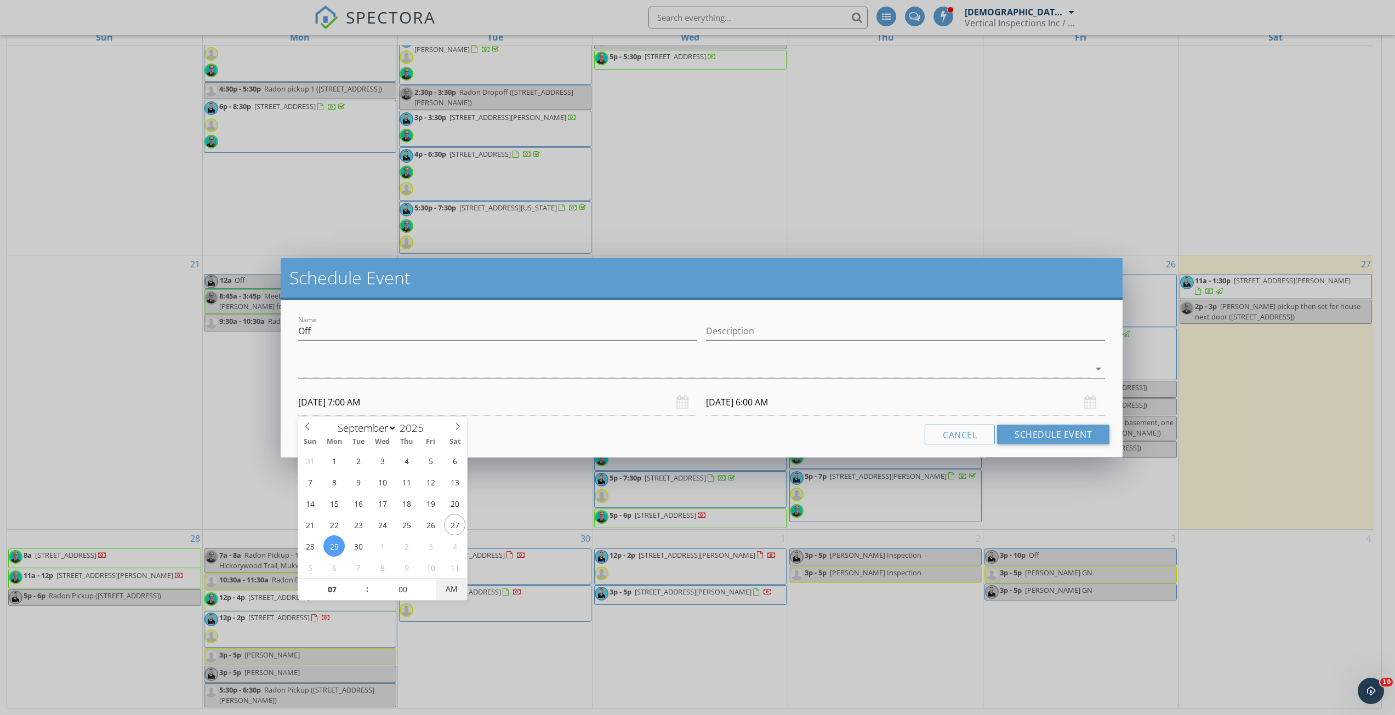
type input "[DATE] 7:00 AM"
type input "[DATE] 7:00 PM"
click at [453, 593] on span "PM" at bounding box center [451, 589] width 30 height 22
click at [660, 429] on div "Cancel Schedule Event" at bounding box center [702, 435] width 816 height 20
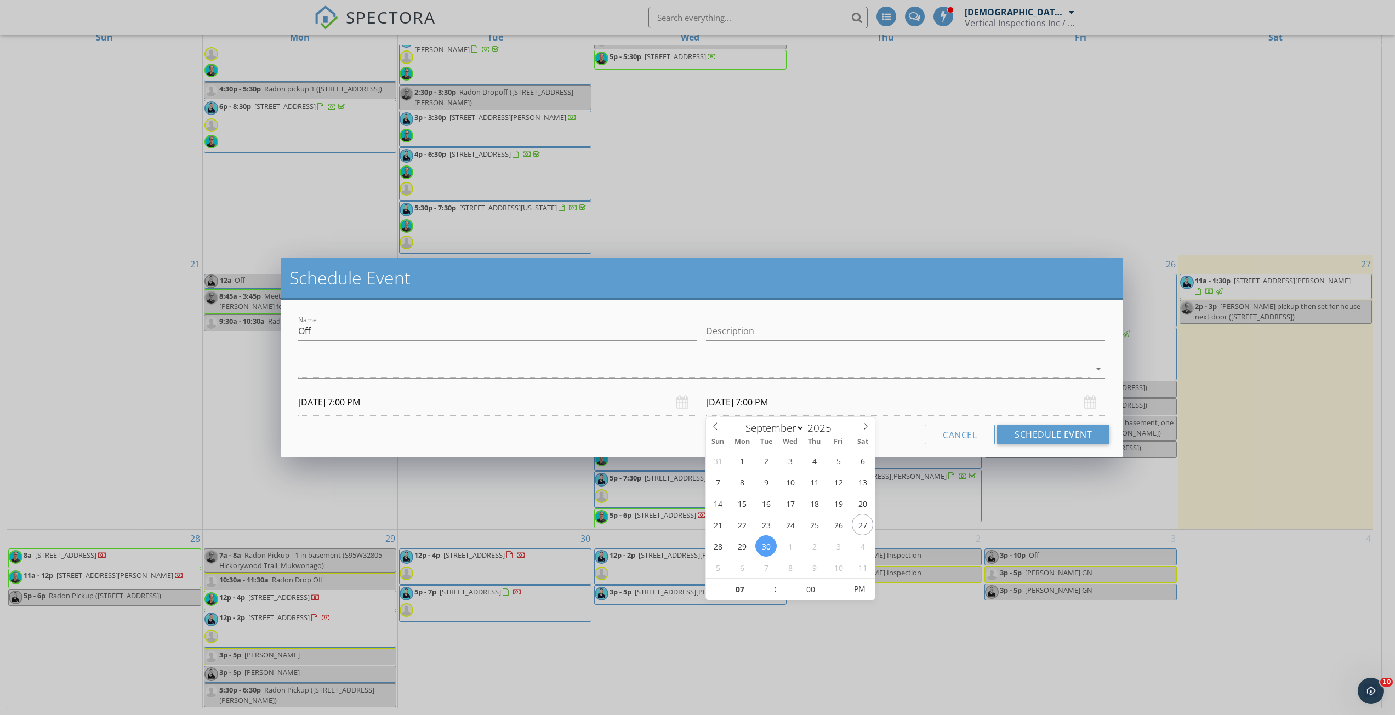
click at [738, 405] on input "[DATE] 7:00 PM" at bounding box center [905, 402] width 399 height 27
type input "[DATE] 7:00 PM"
click at [691, 437] on div "Cancel Schedule Event" at bounding box center [702, 435] width 816 height 20
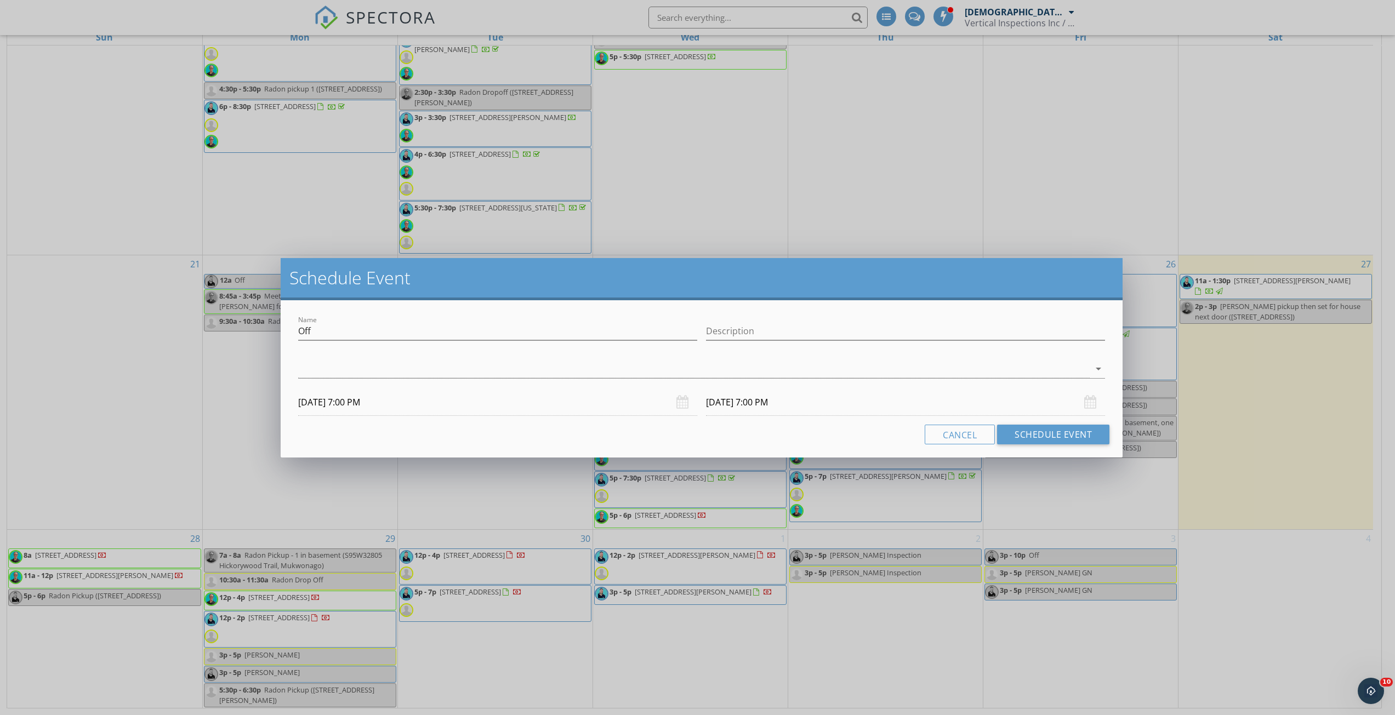
click at [802, 407] on input "[DATE] 7:00 PM" at bounding box center [905, 402] width 399 height 27
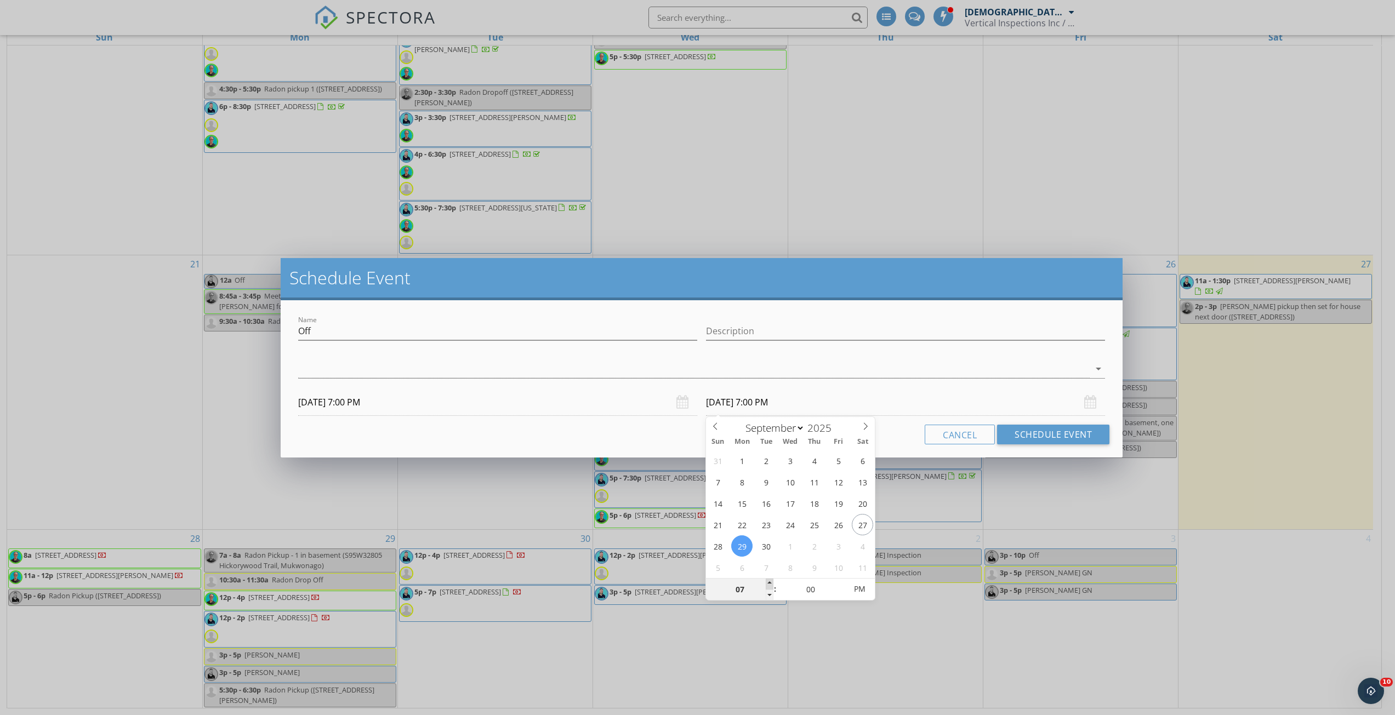
type input "08"
type input "[DATE] 8:00 PM"
click at [769, 587] on span at bounding box center [770, 584] width 8 height 11
click at [689, 445] on div "Name Off Description check_box_outline_blank [PERSON_NAME] check_box_outline_bl…" at bounding box center [702, 378] width 842 height 157
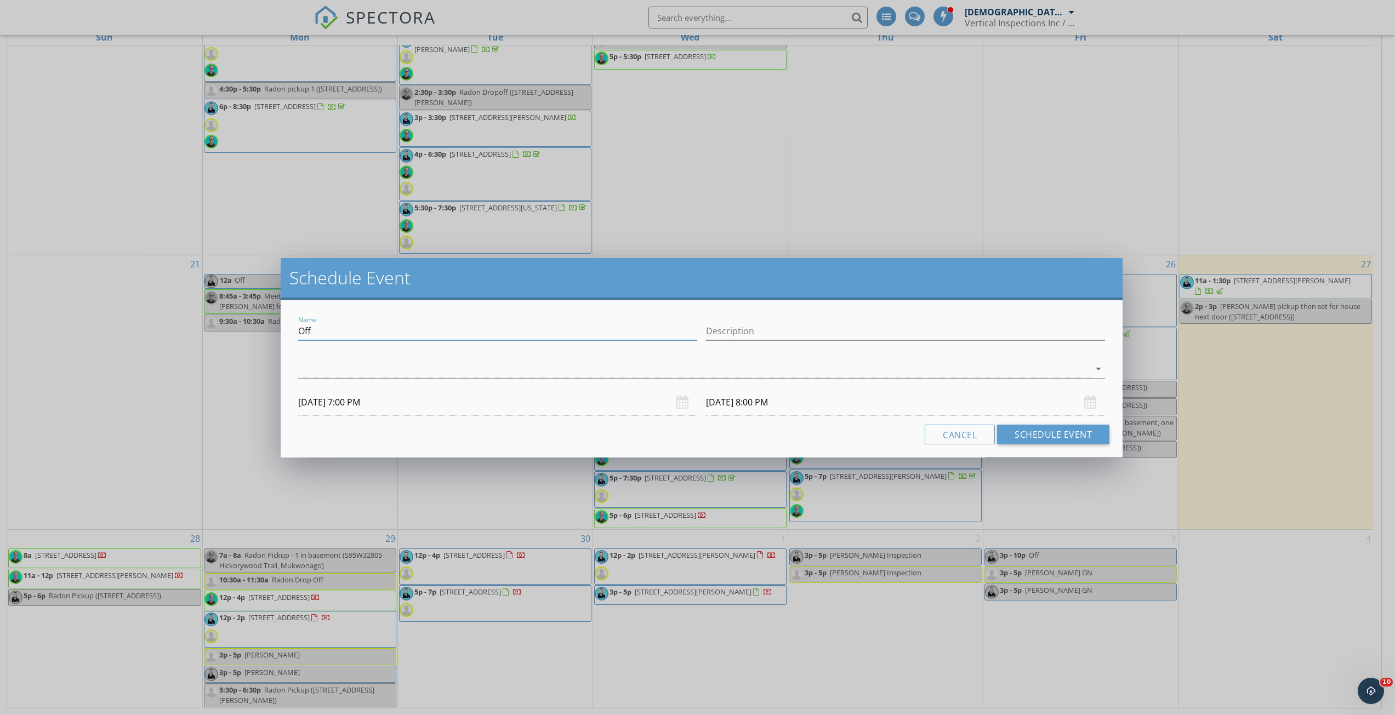
click at [595, 330] on input "Off" at bounding box center [497, 331] width 399 height 18
type input "R"
click at [974, 433] on button "Cancel" at bounding box center [960, 435] width 70 height 20
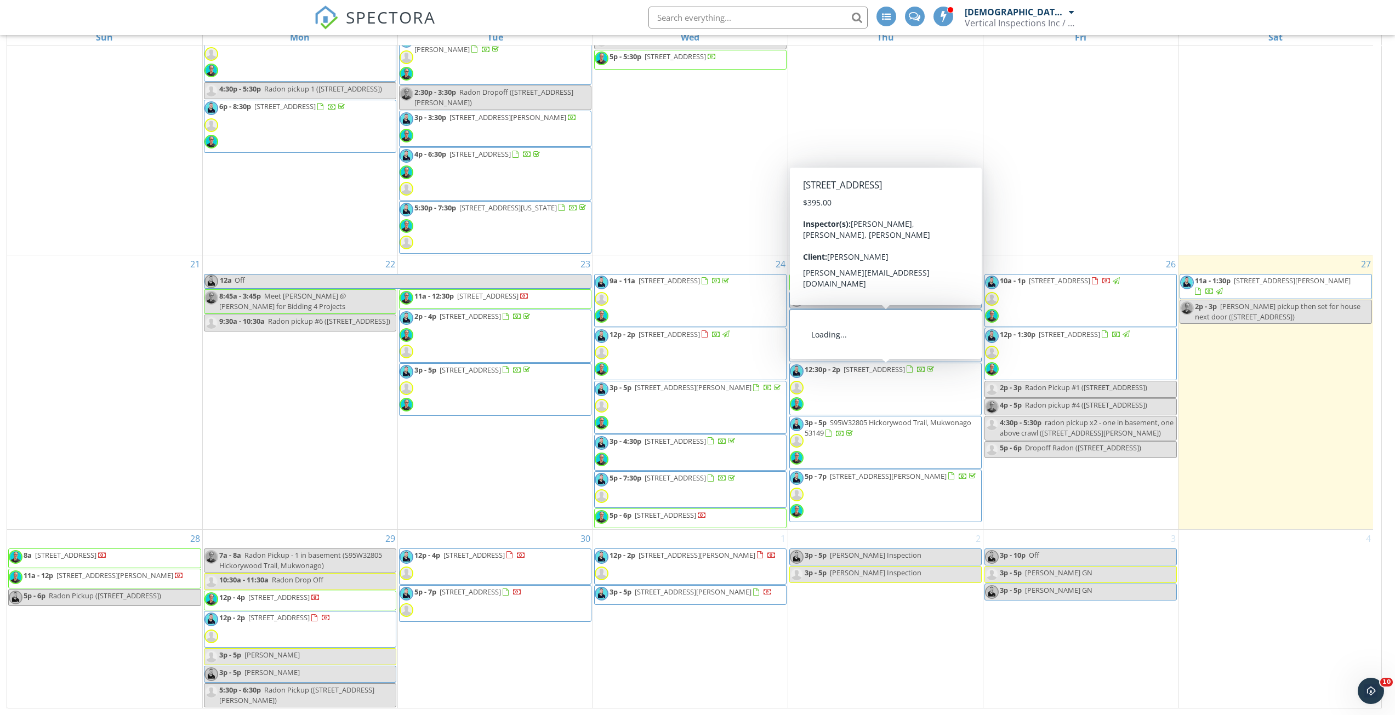
click at [912, 387] on span "12:30p - 2p [STREET_ADDRESS]" at bounding box center [863, 390] width 146 height 50
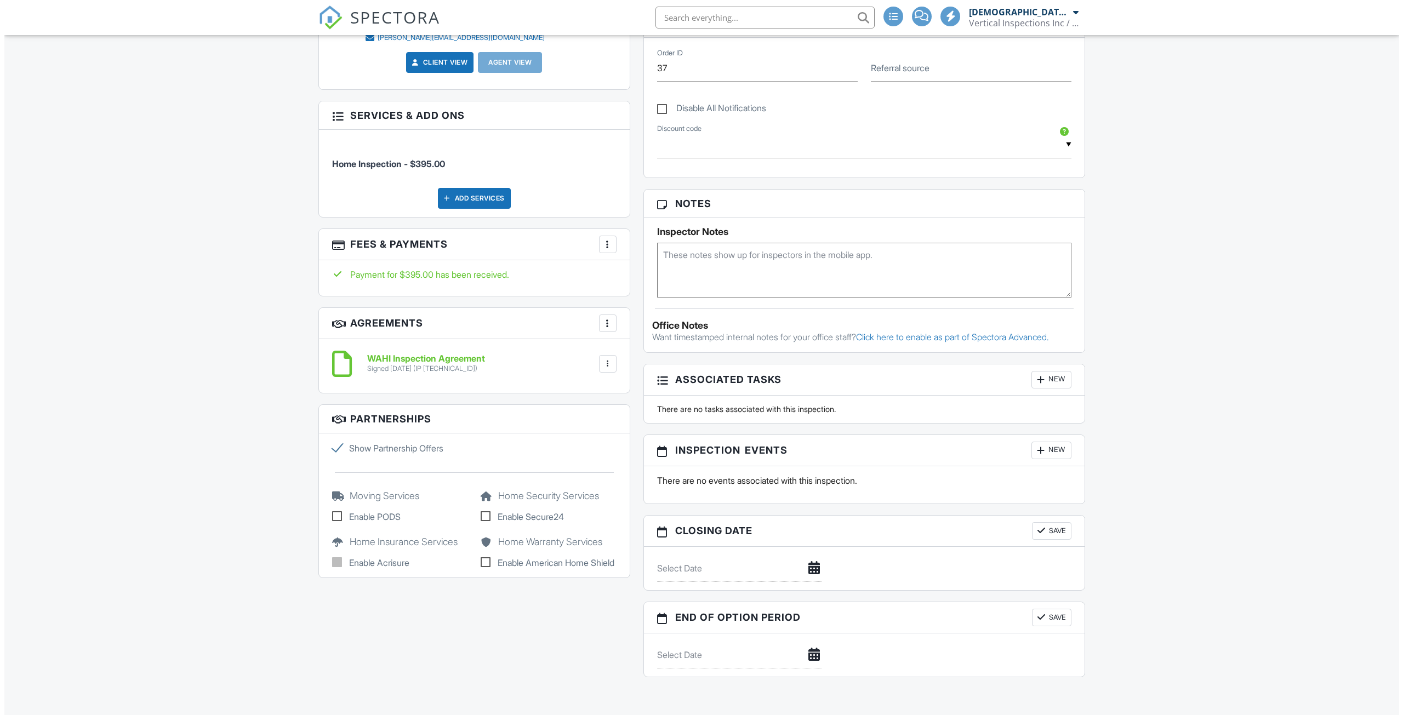
scroll to position [713, 0]
click at [1036, 444] on div at bounding box center [1036, 448] width 11 height 11
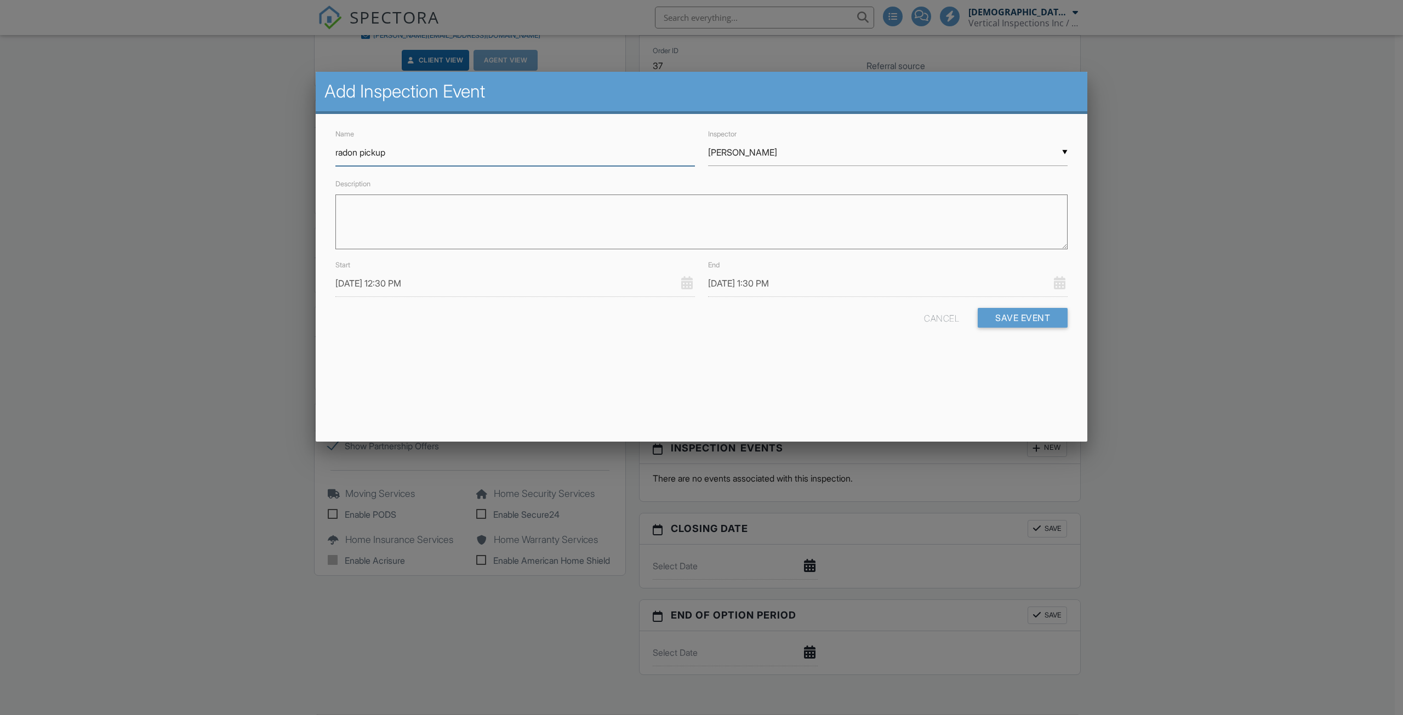
type input "radon pickup"
click at [701, 179] on div "Description" at bounding box center [702, 217] width 746 height 81
click at [742, 160] on div "▼ [PERSON_NAME] [PERSON_NAME] [PERSON_NAME] [PERSON_NAME] [PERSON_NAME] [PERSON…" at bounding box center [888, 152] width 360 height 27
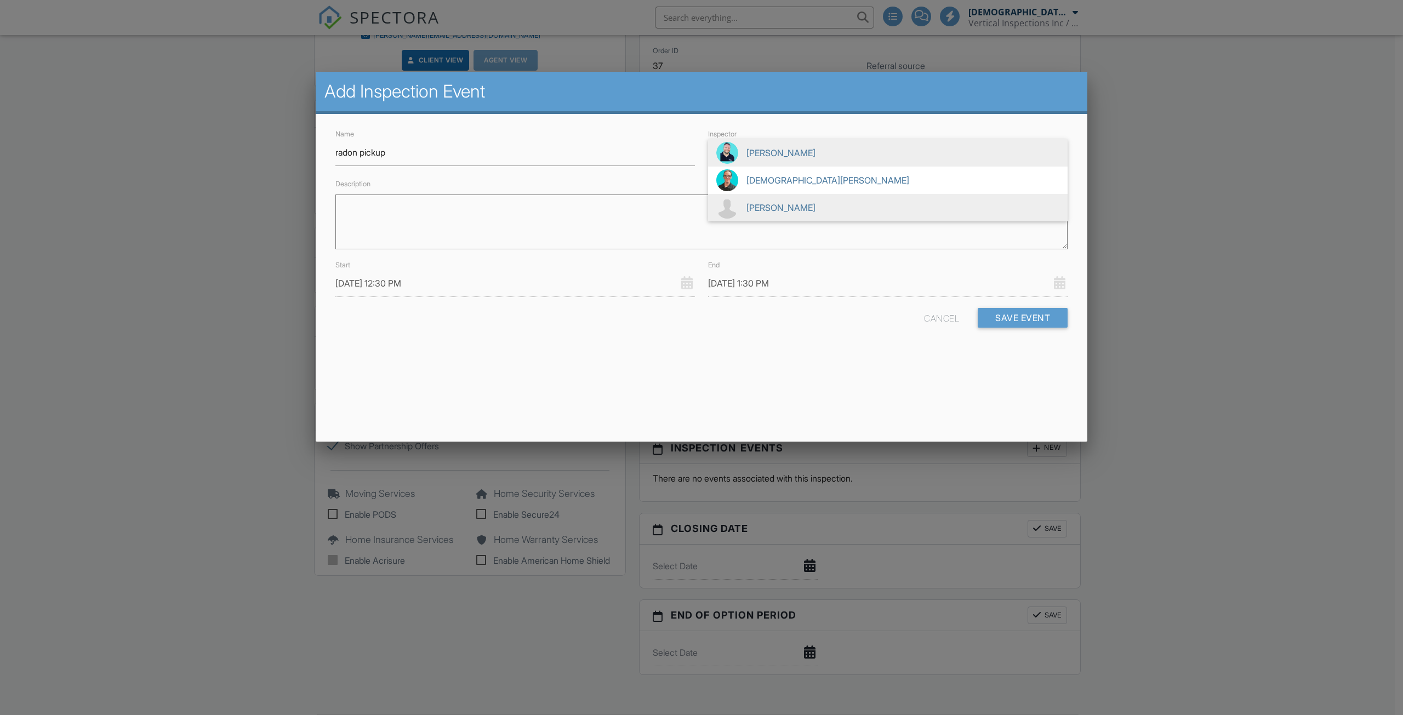
click at [758, 212] on span "[PERSON_NAME]" at bounding box center [888, 207] width 360 height 27
type input "[PERSON_NAME]"
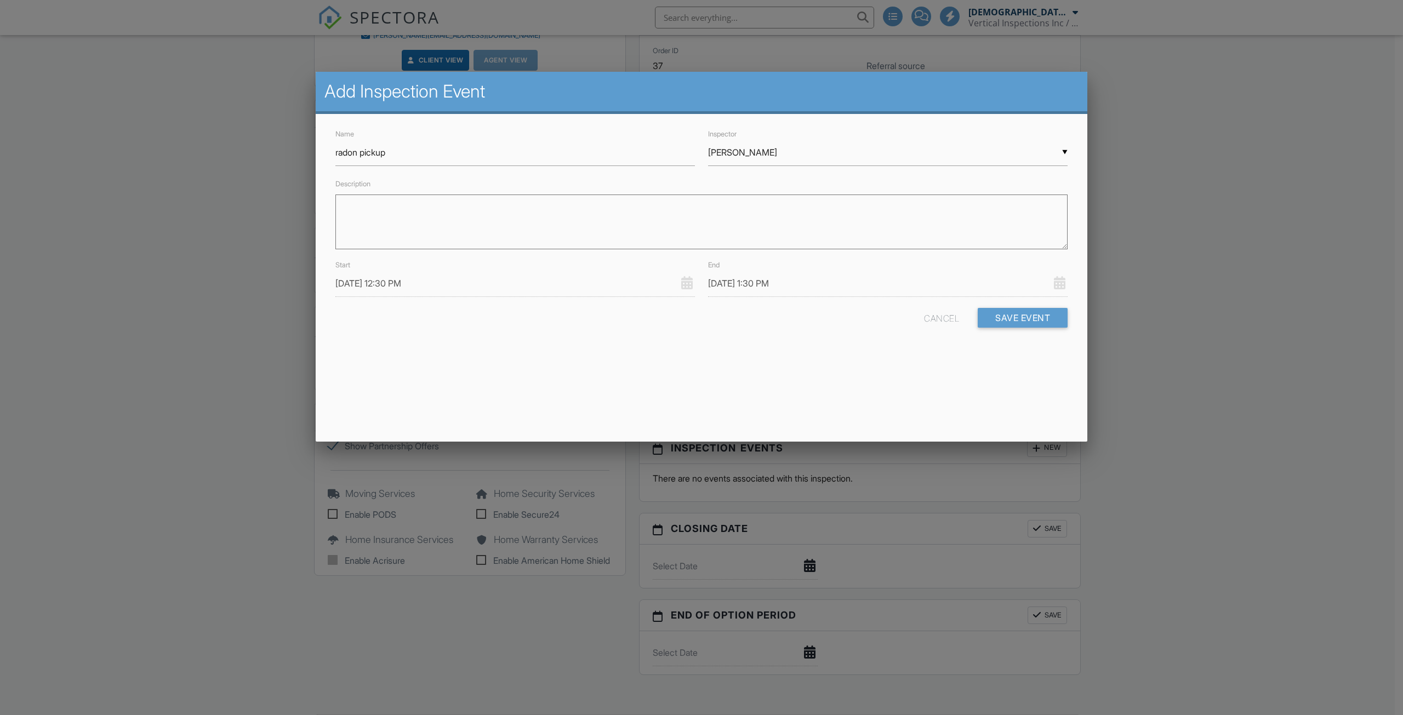
click at [522, 285] on input "09/25/2025 12:30 PM" at bounding box center [516, 283] width 360 height 27
type input "09/29/2025 12:30 PM"
type input "09/29/2025 1:30 PM"
type input "[DATE] 11:30 AM"
type input "11"
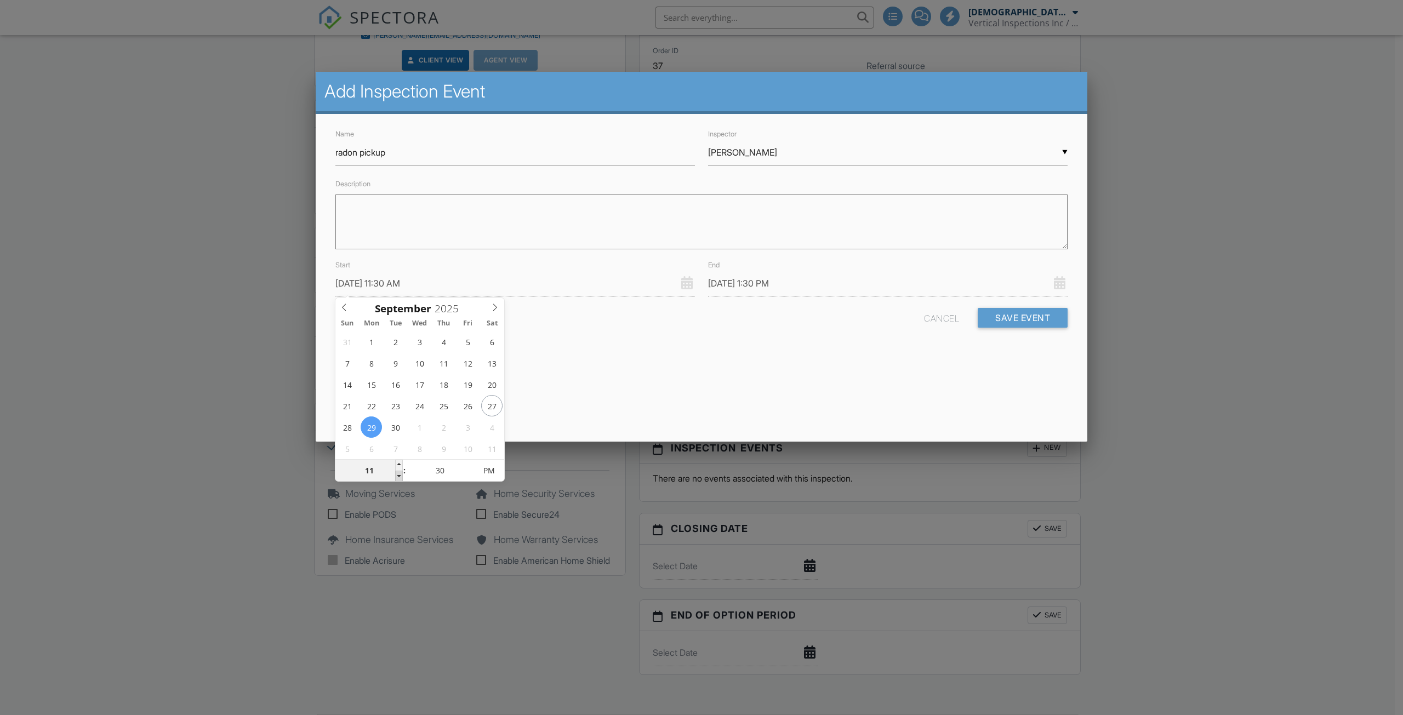
click at [401, 478] on span at bounding box center [399, 476] width 8 height 11
type input "[DATE] 10:30 AM"
type input "10"
click at [401, 478] on span at bounding box center [399, 476] width 8 height 11
type input "09/29/2025 9:30 AM"
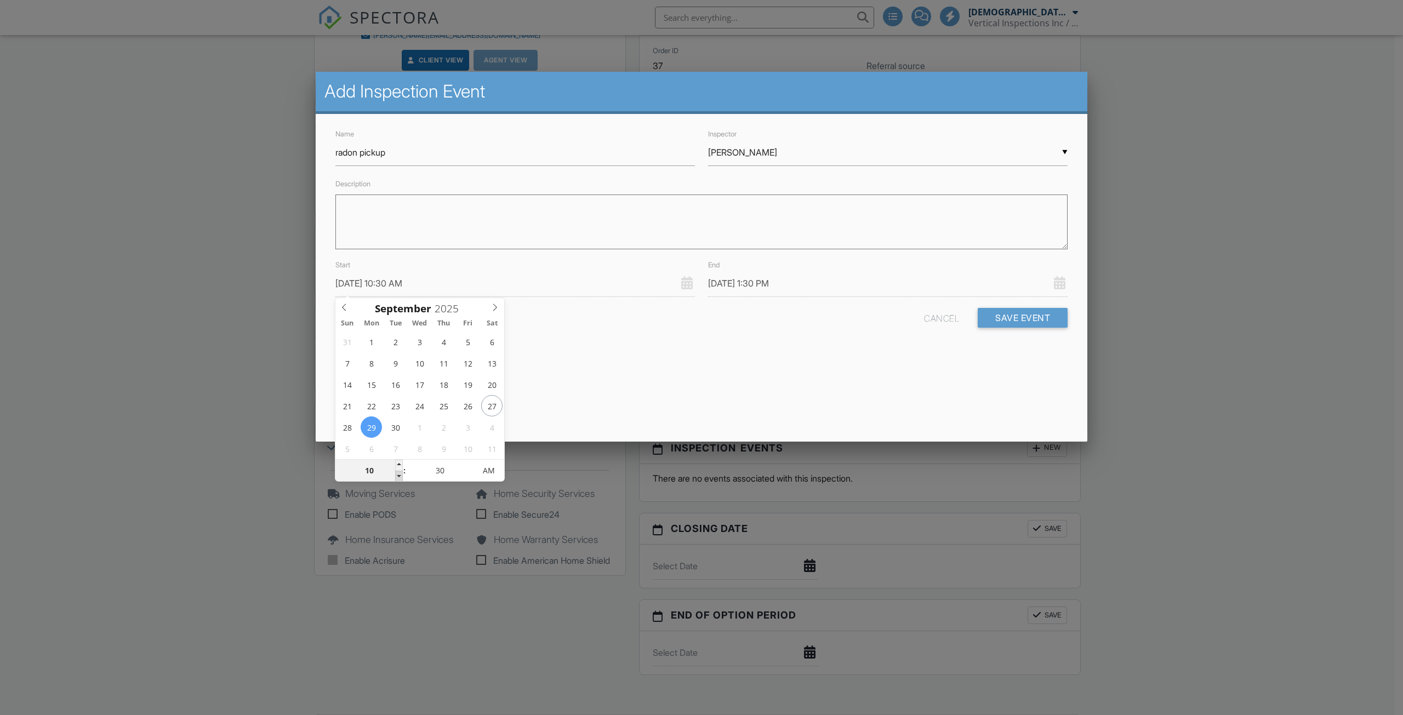
type input "09"
click at [401, 478] on span at bounding box center [399, 476] width 8 height 11
type input "09/29/2025 8:30 AM"
type input "08"
click at [401, 478] on span at bounding box center [399, 476] width 8 height 11
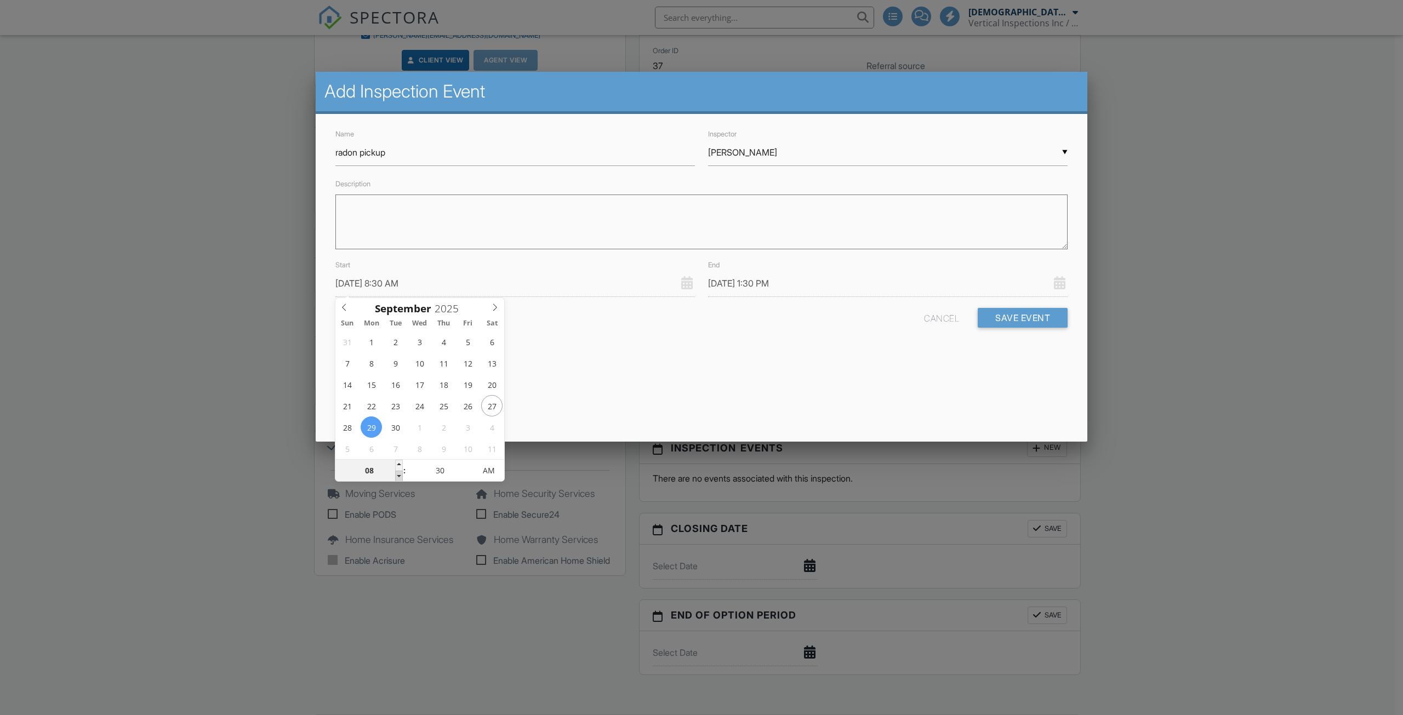
type input "09/29/2025 9:30 AM"
type input "09/29/2025 7:30 AM"
type input "07"
click at [400, 475] on span at bounding box center [399, 476] width 8 height 11
type input "09/29/2025 8:30 AM"
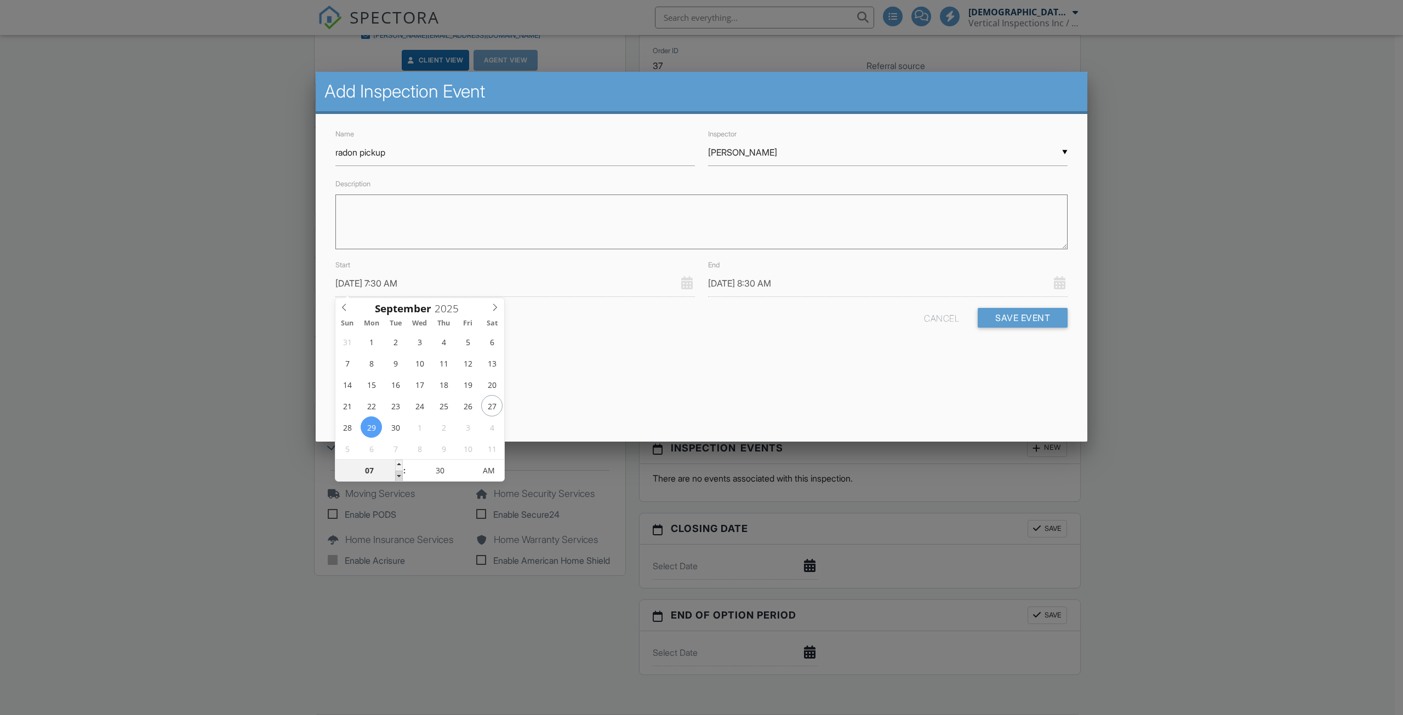
type input "09/29/2025 6:30 AM"
type input "06"
click at [400, 475] on span at bounding box center [399, 476] width 8 height 11
type input "09/29/2025 7:30 AM"
type input "09/29/2025 5:30 AM"
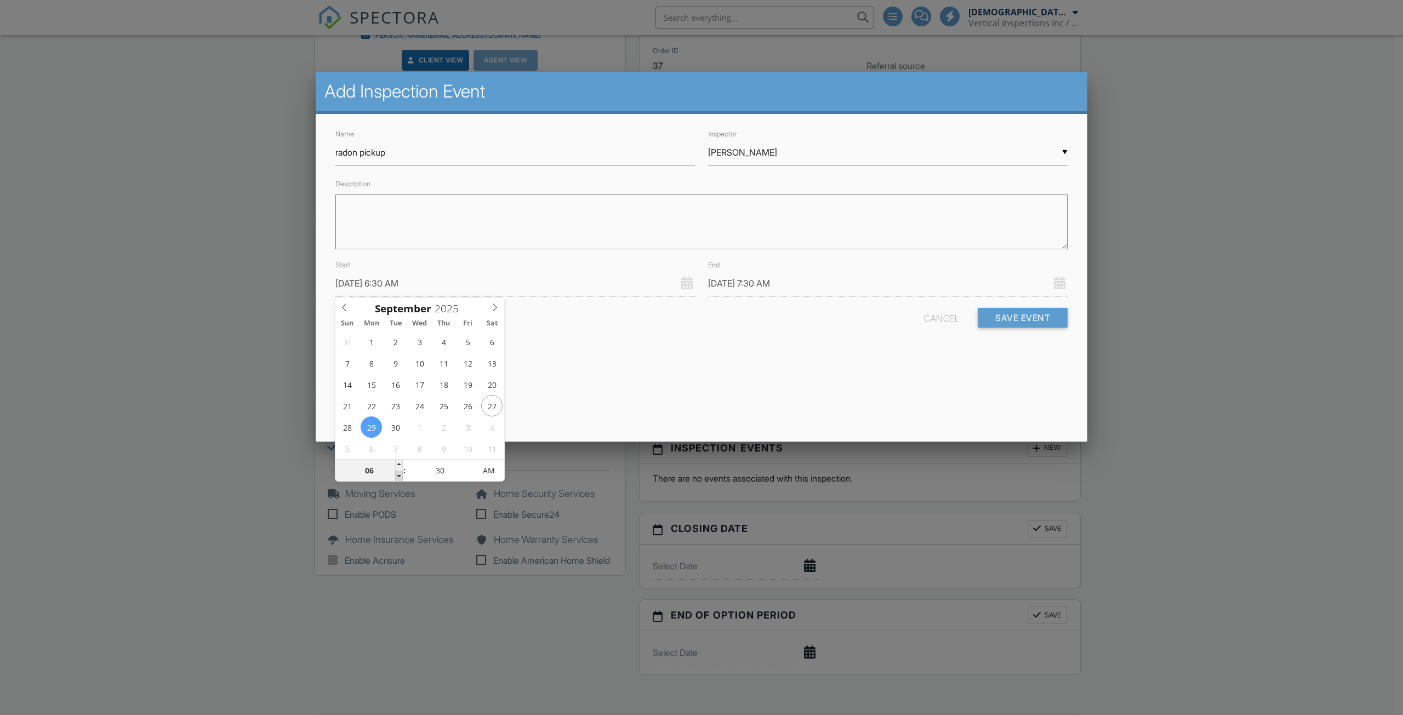
type input "05"
click at [400, 475] on span at bounding box center [399, 476] width 8 height 11
type input "09/29/2025 6:30 AM"
type input "09/29/2025 5:30 PM"
type input "09/29/2025 6:30 PM"
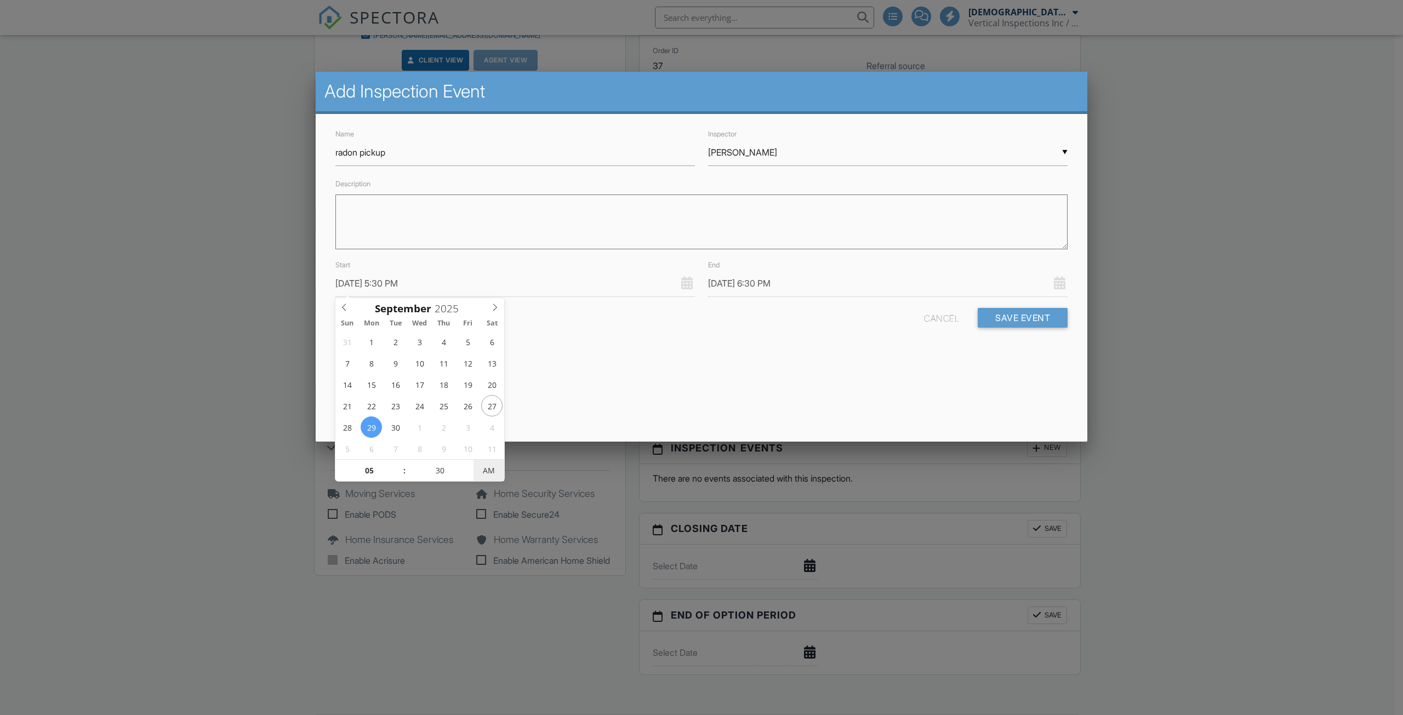
click at [486, 475] on span "AM" at bounding box center [489, 471] width 30 height 22
click at [582, 360] on div "Name radon pickup Inspector ▼ Tony Valenti Josh Johnson Christian Johnson Tony …" at bounding box center [702, 237] width 772 height 247
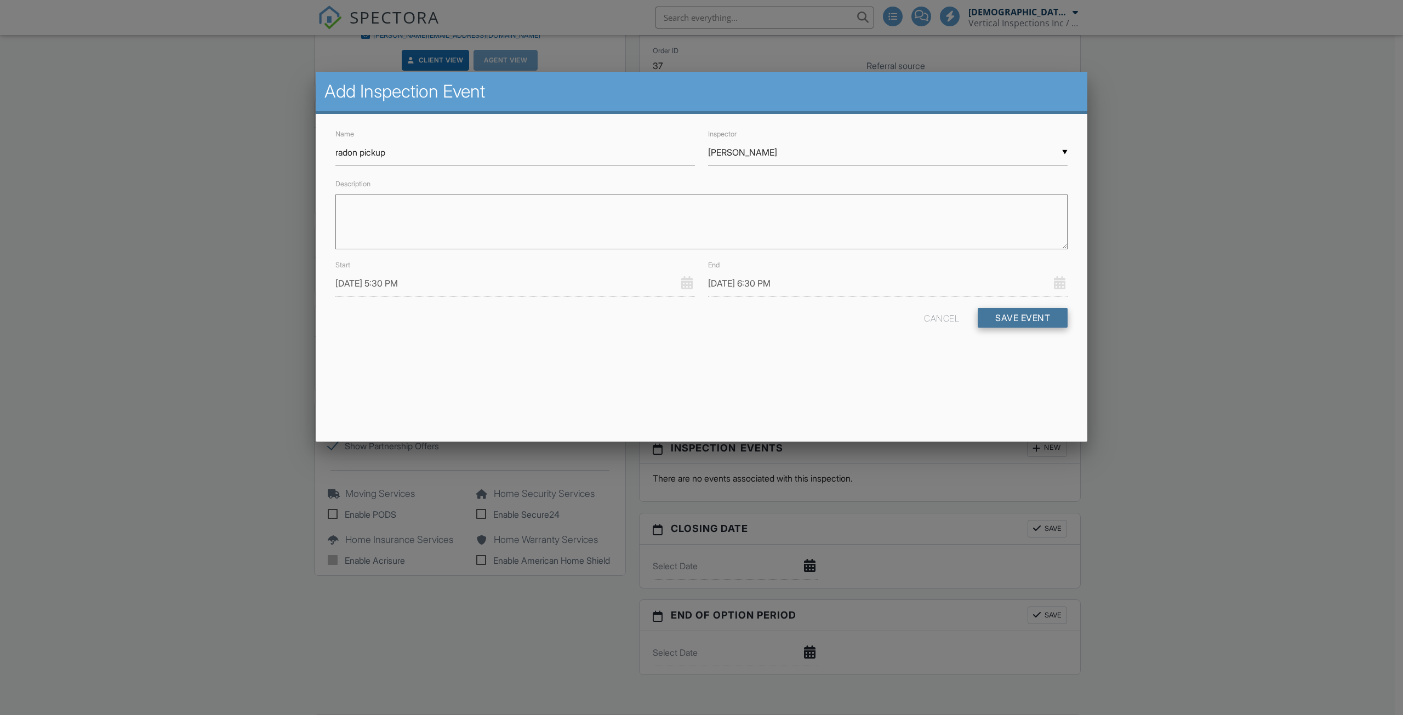
click at [1001, 317] on button "Save Event" at bounding box center [1023, 318] width 90 height 20
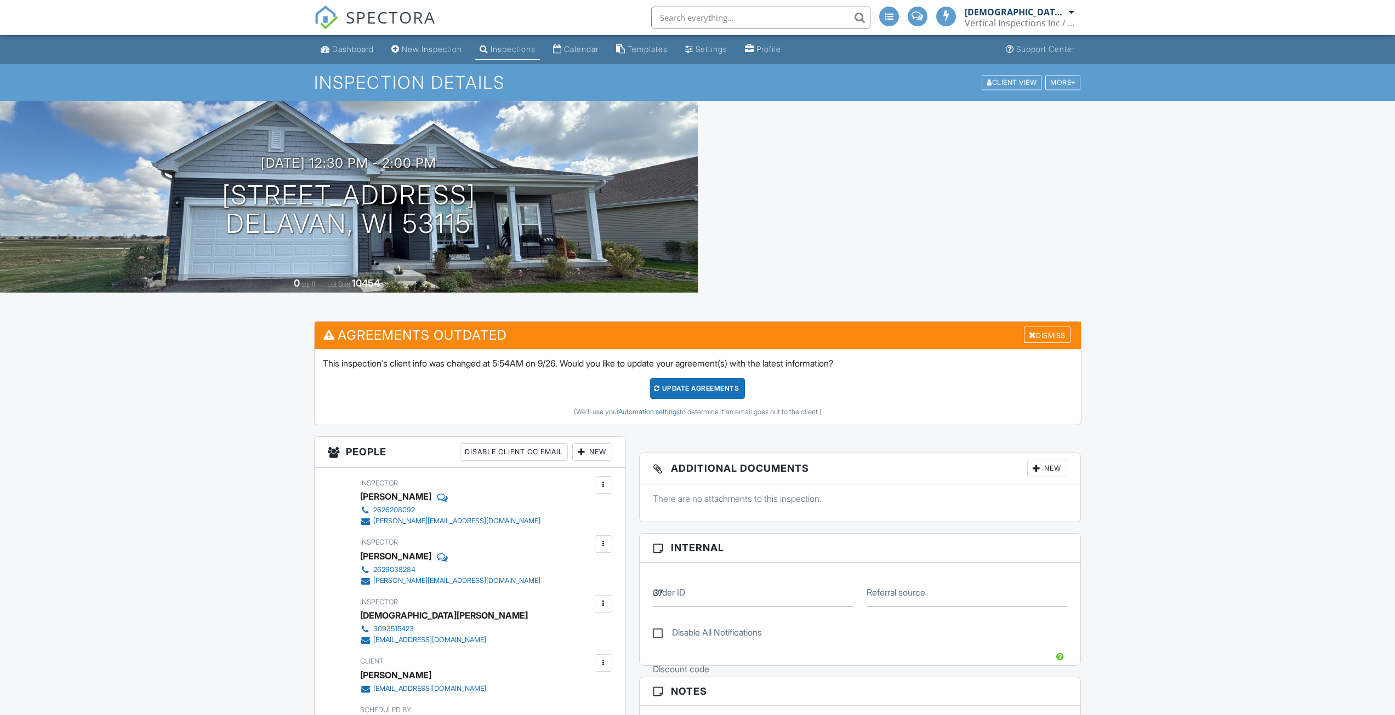
click at [579, 55] on link "Calendar" at bounding box center [576, 49] width 54 height 20
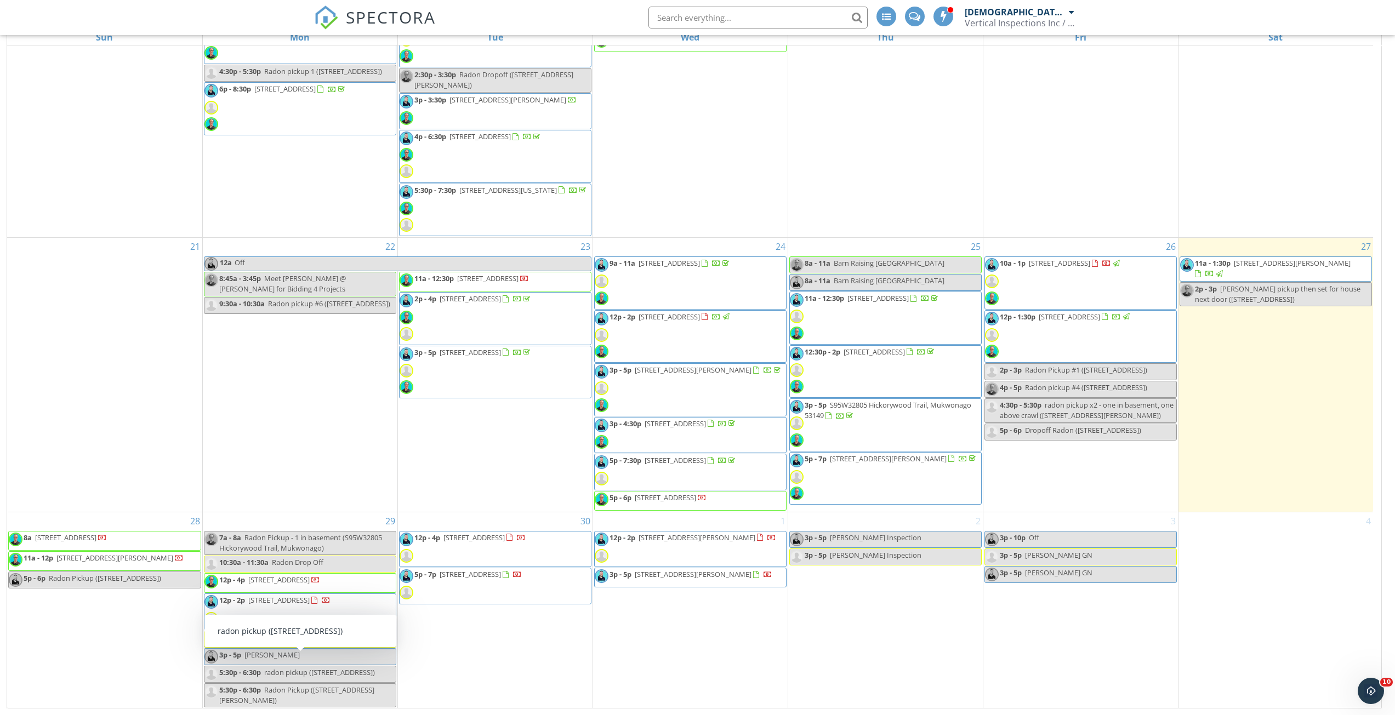
click at [372, 672] on div "5:30p - 6:30p radon pickup (3950 Olympic St, Delavan)" at bounding box center [289, 673] width 170 height 10
select select "8"
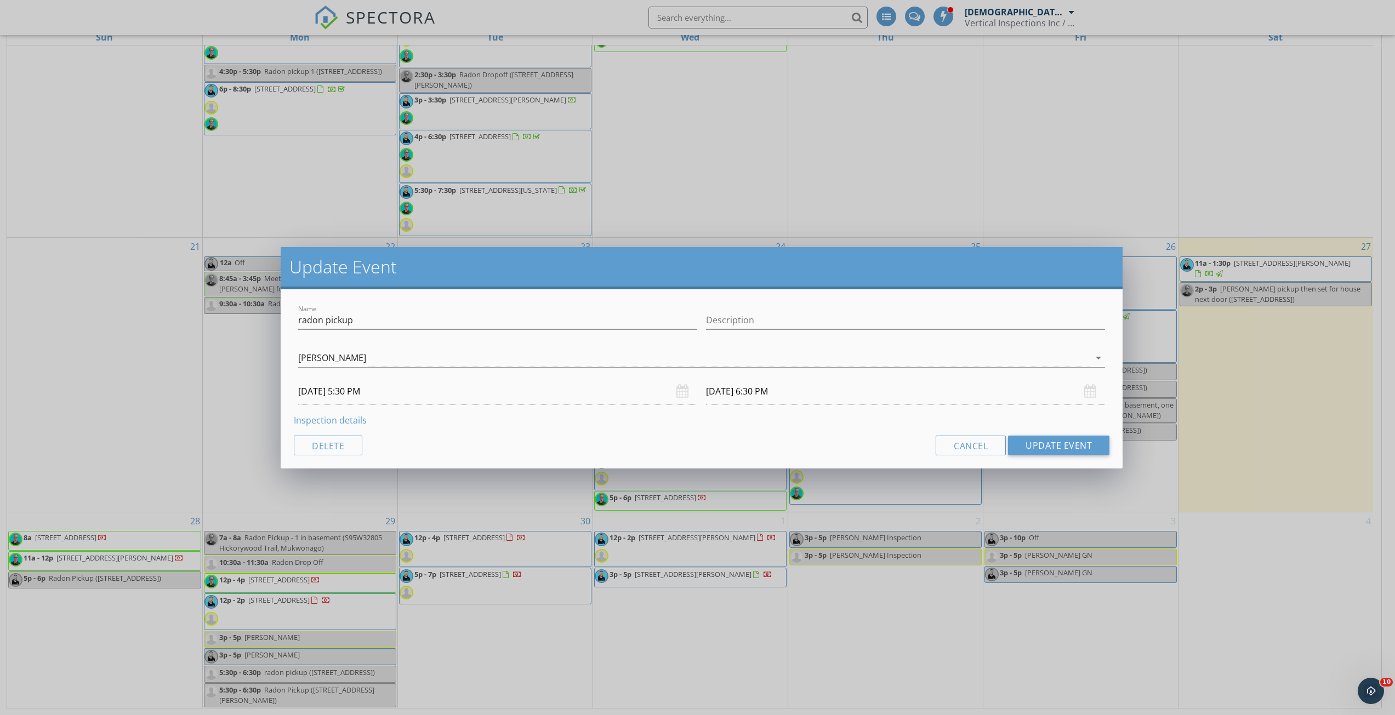
click at [433, 382] on input "[DATE] 5:30 PM" at bounding box center [497, 391] width 399 height 27
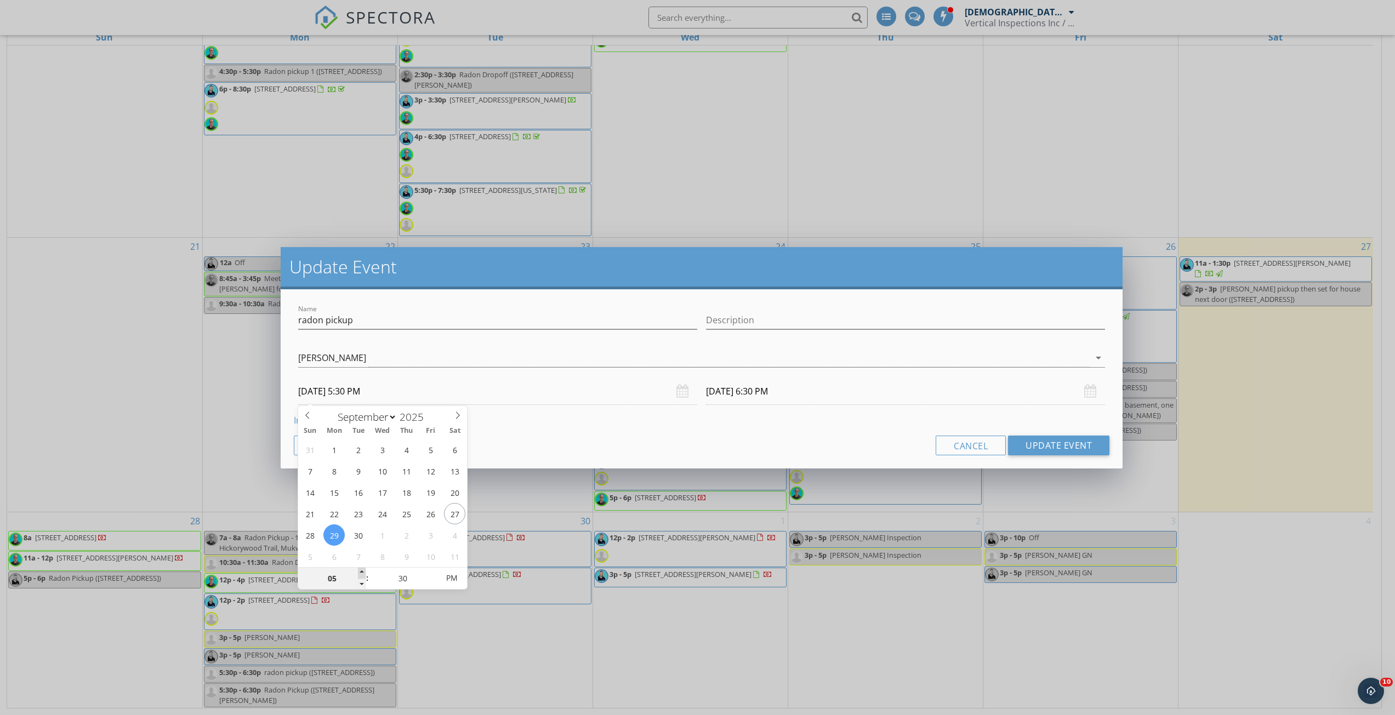
type input "06"
type input "[DATE] 6:30 PM"
click at [360, 571] on span at bounding box center [362, 573] width 8 height 11
type input "09/29/2025 7:30 PM"
drag, startPoint x: 645, startPoint y: 444, endPoint x: 1133, endPoint y: 439, distance: 488.5
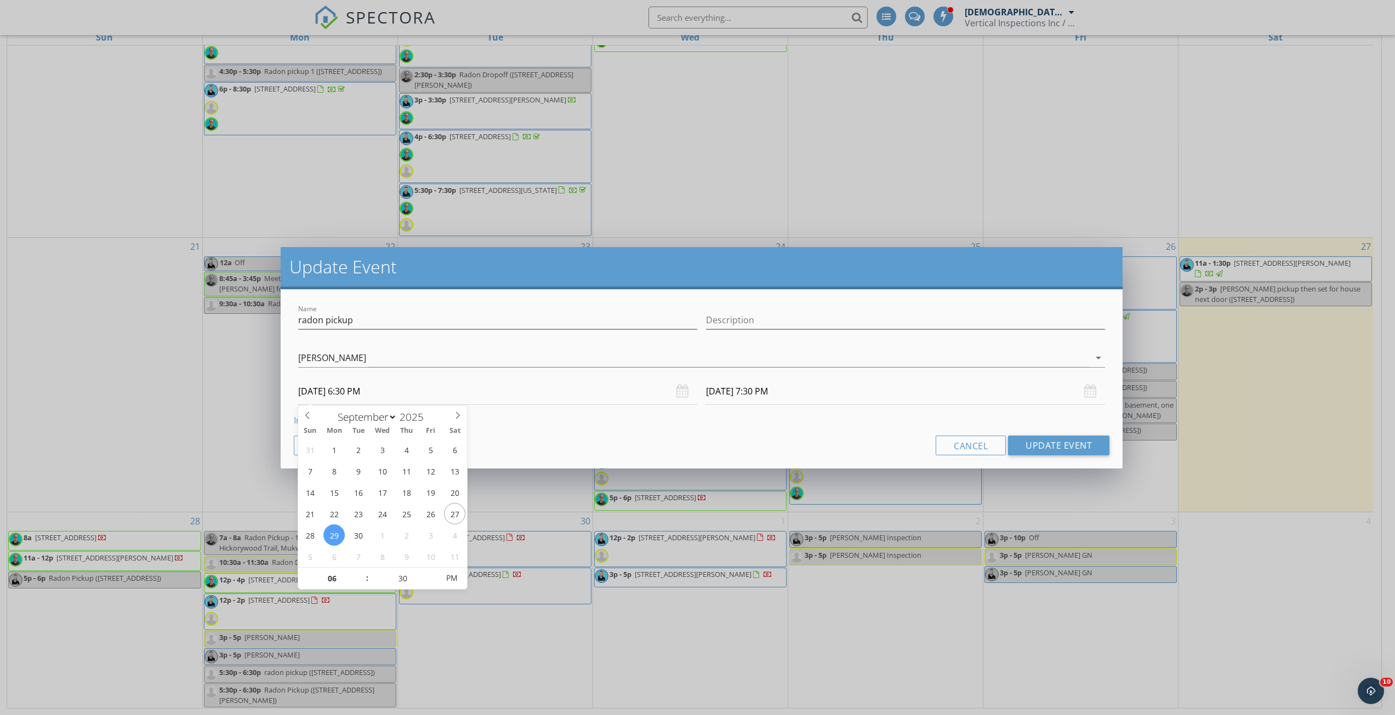
click at [646, 444] on div "Cancel Update Event" at bounding box center [702, 446] width 816 height 20
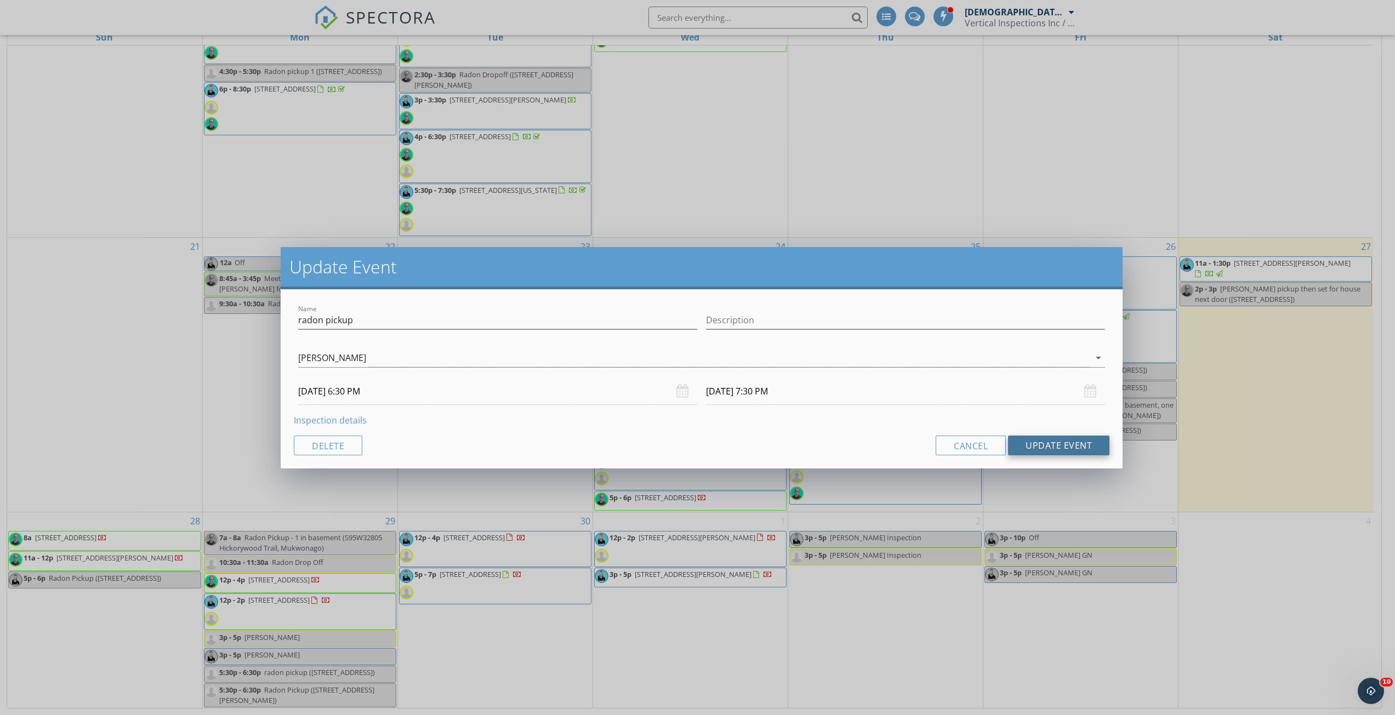
click at [1091, 445] on button "Update Event" at bounding box center [1058, 446] width 101 height 20
